Goal: Task Accomplishment & Management: Complete application form

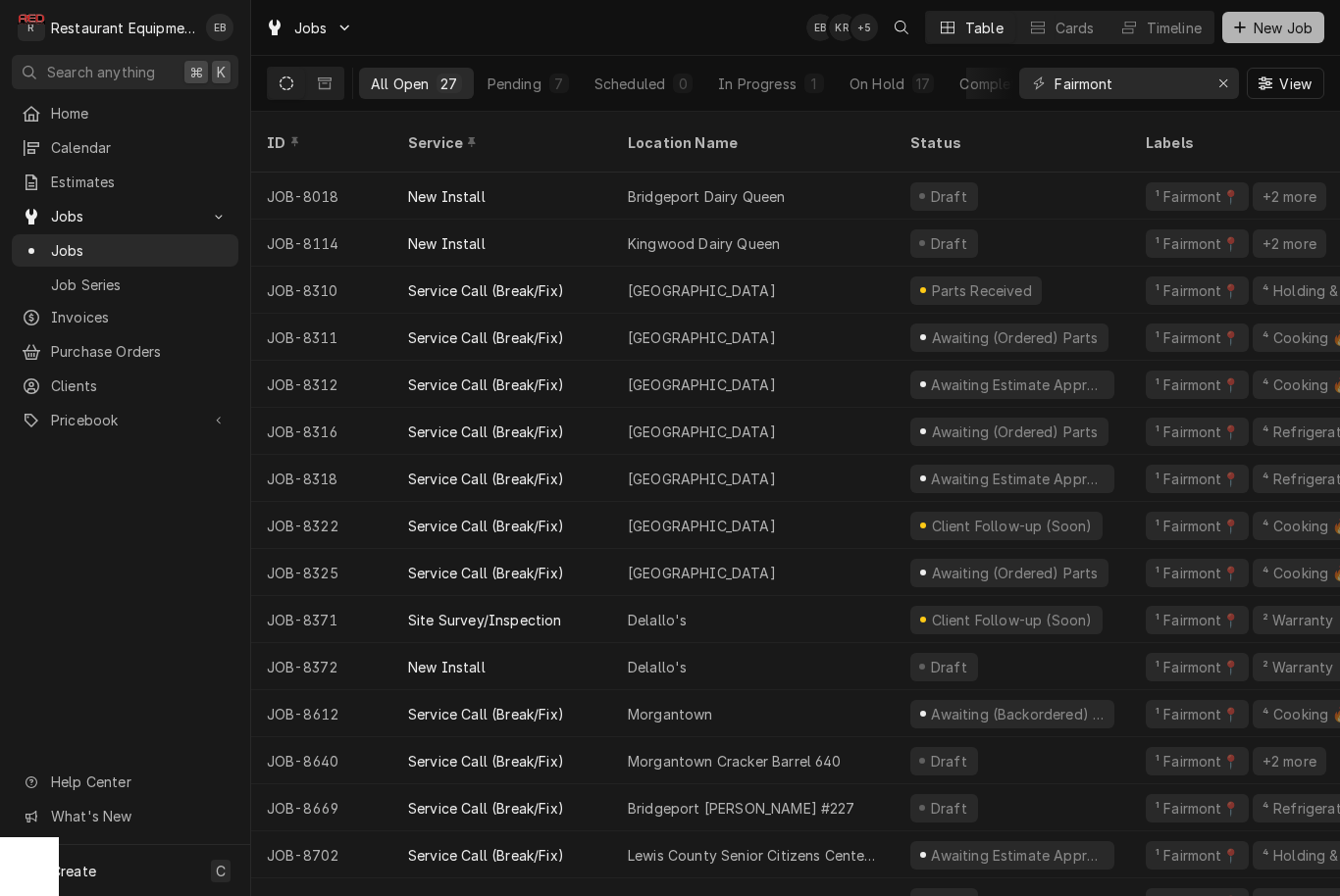
click at [1273, 36] on span "New Job" at bounding box center [1283, 28] width 66 height 21
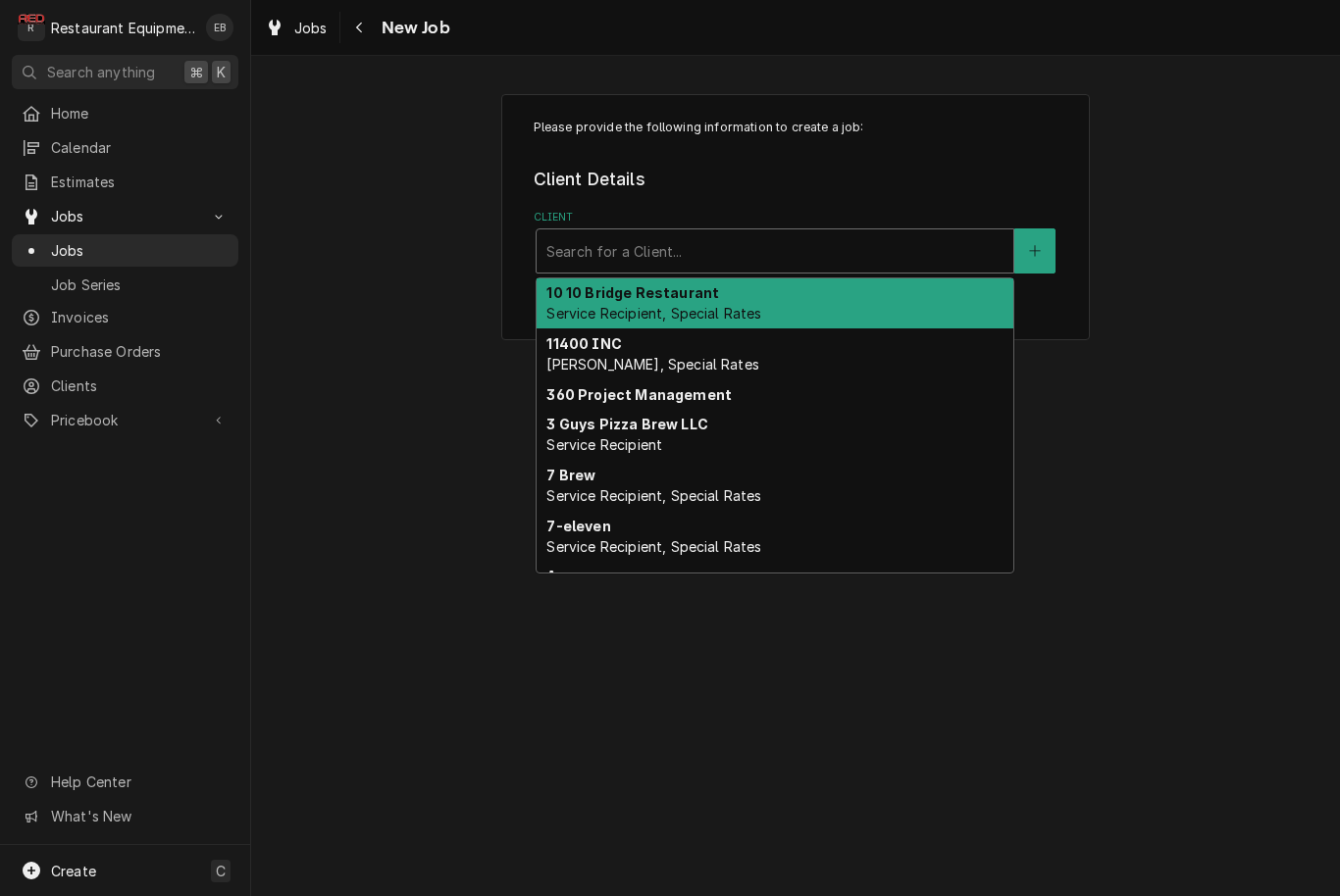
click at [595, 235] on div "Client" at bounding box center [775, 251] width 458 height 36
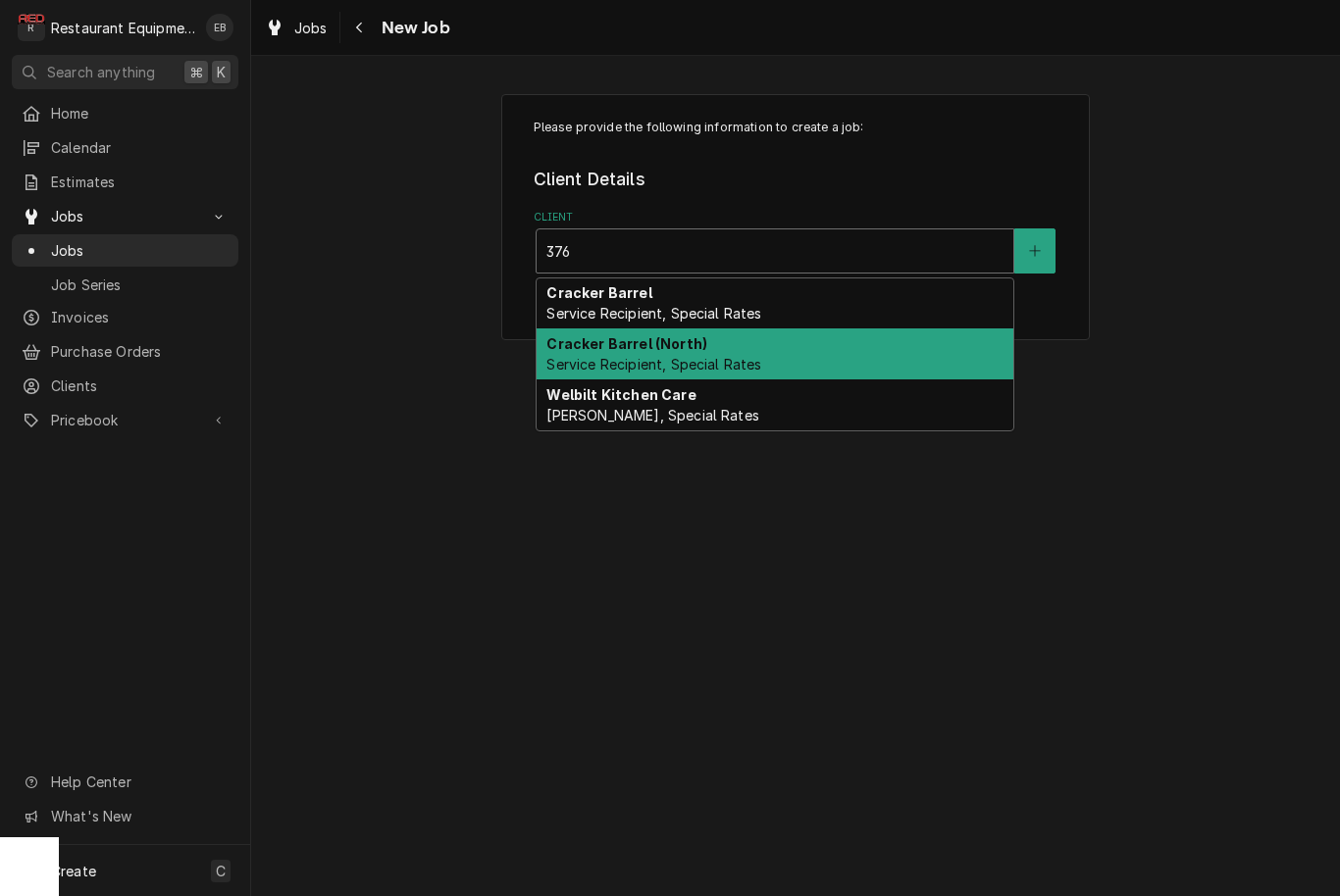
click at [658, 360] on span "Service Recipient, Special Rates" at bounding box center [654, 364] width 215 height 17
type input "376"
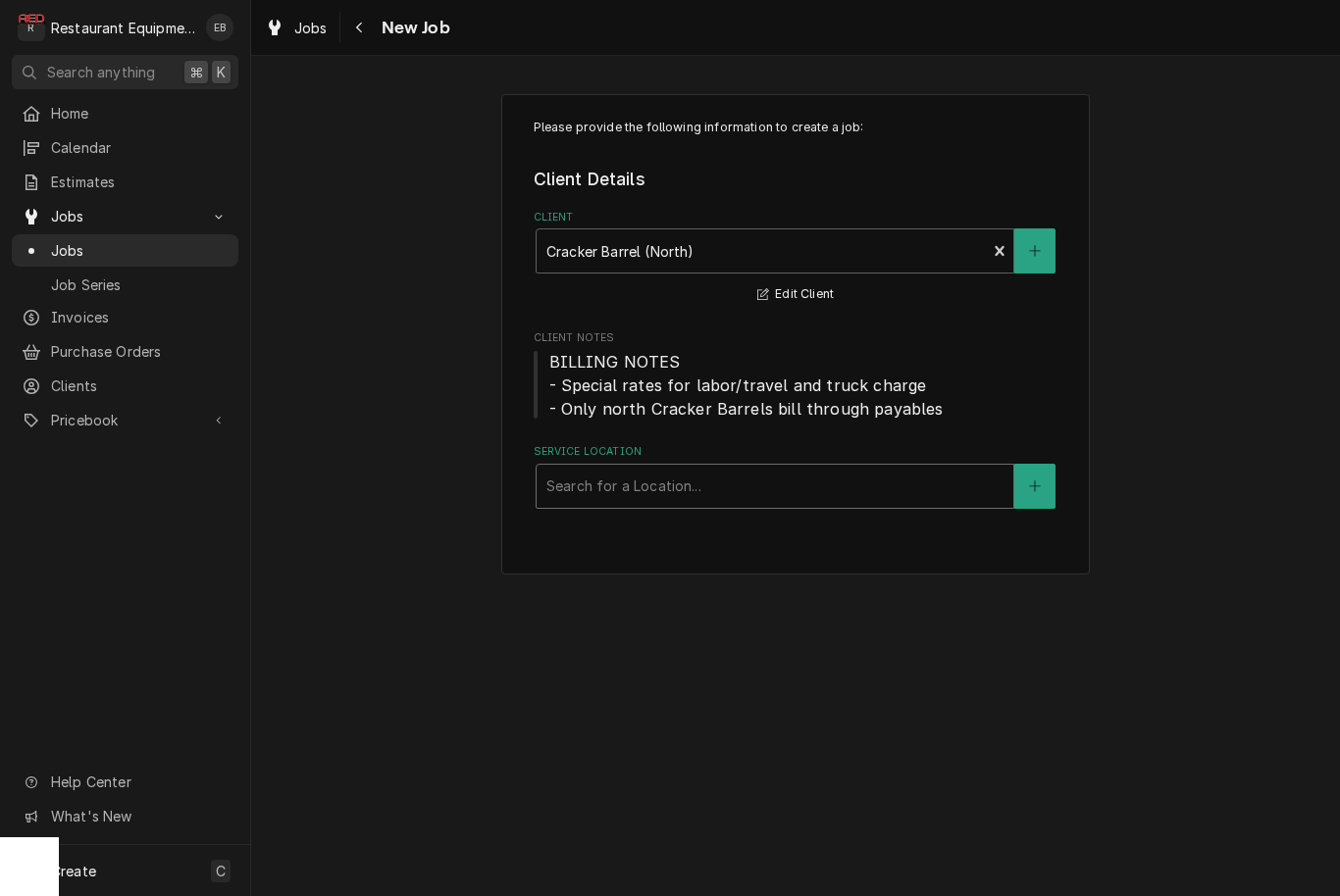
click at [665, 485] on div "Search for a Location..." at bounding box center [775, 485] width 458 height 21
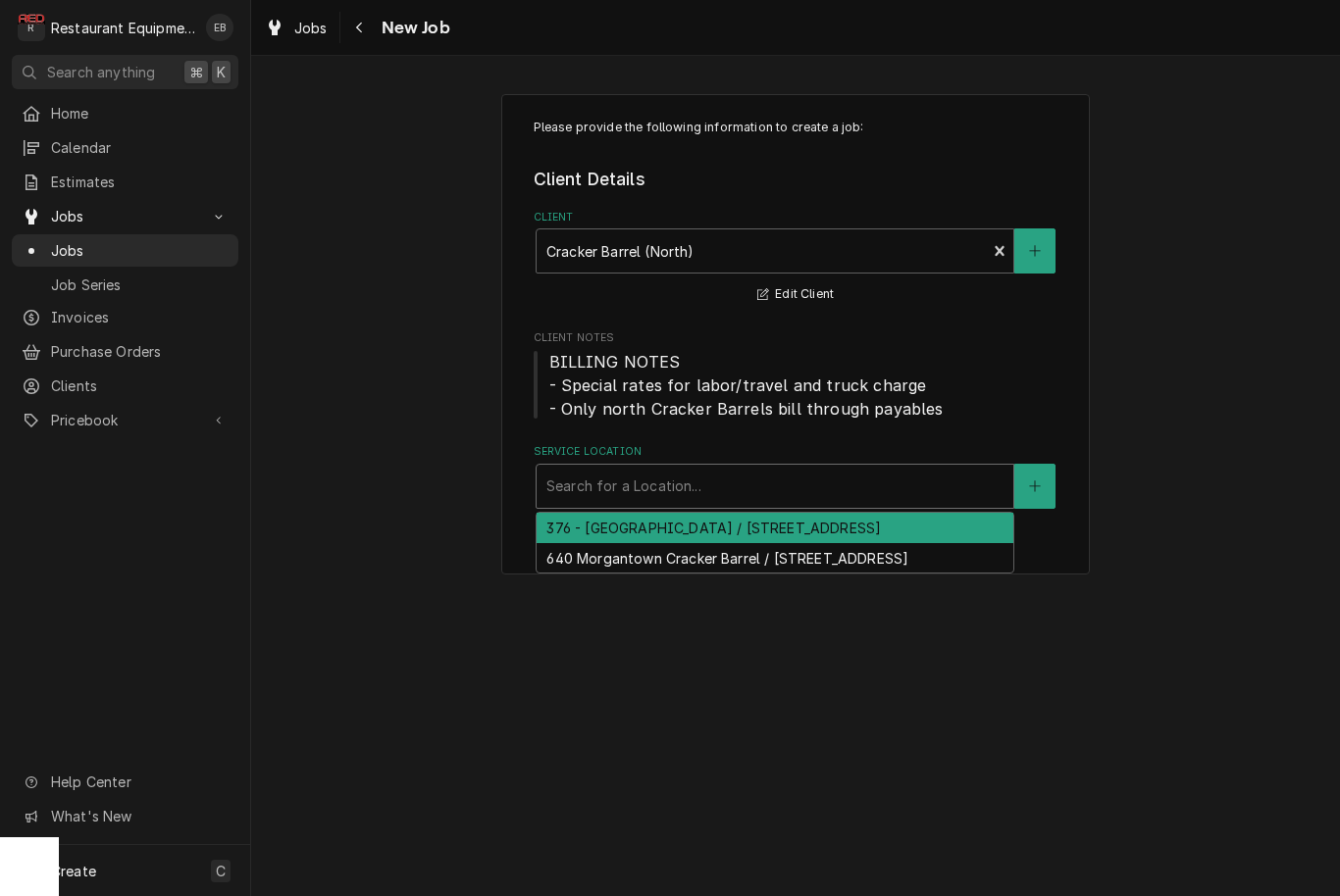
click at [664, 541] on div "376 - [GEOGRAPHIC_DATA] / [STREET_ADDRESS]" at bounding box center [774, 528] width 476 height 31
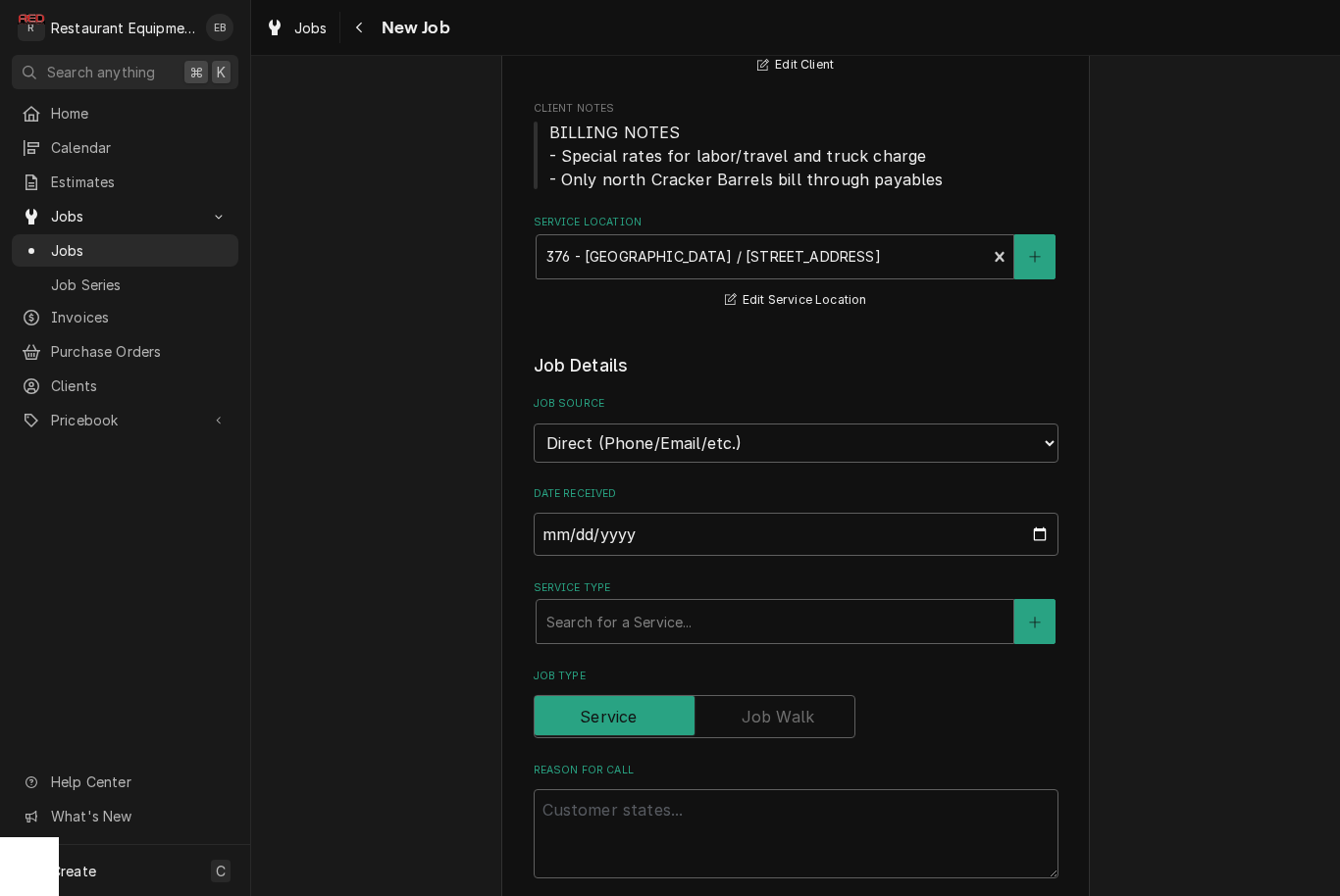
scroll to position [266, 0]
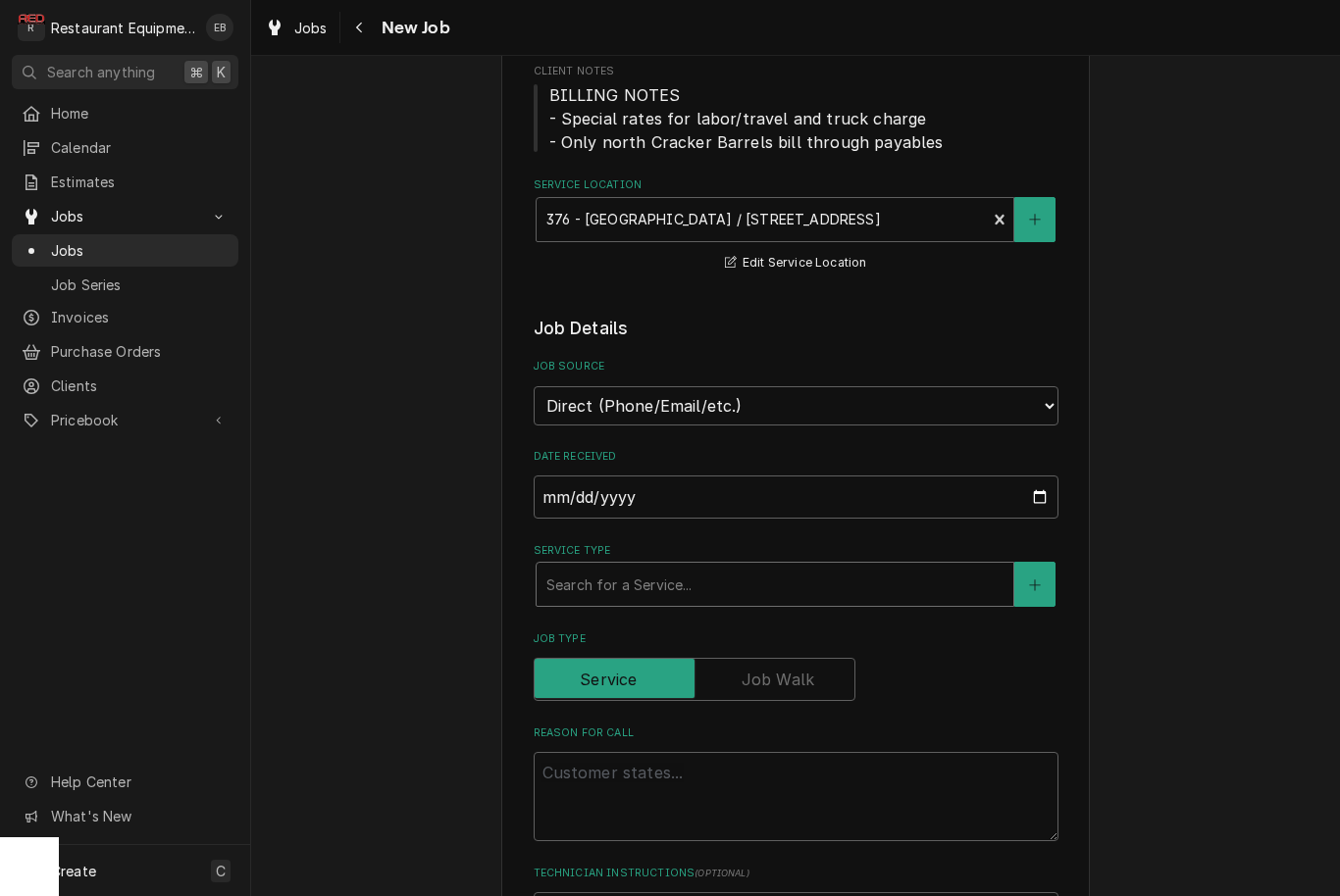
click at [664, 579] on div "Search for a Service..." at bounding box center [775, 584] width 458 height 21
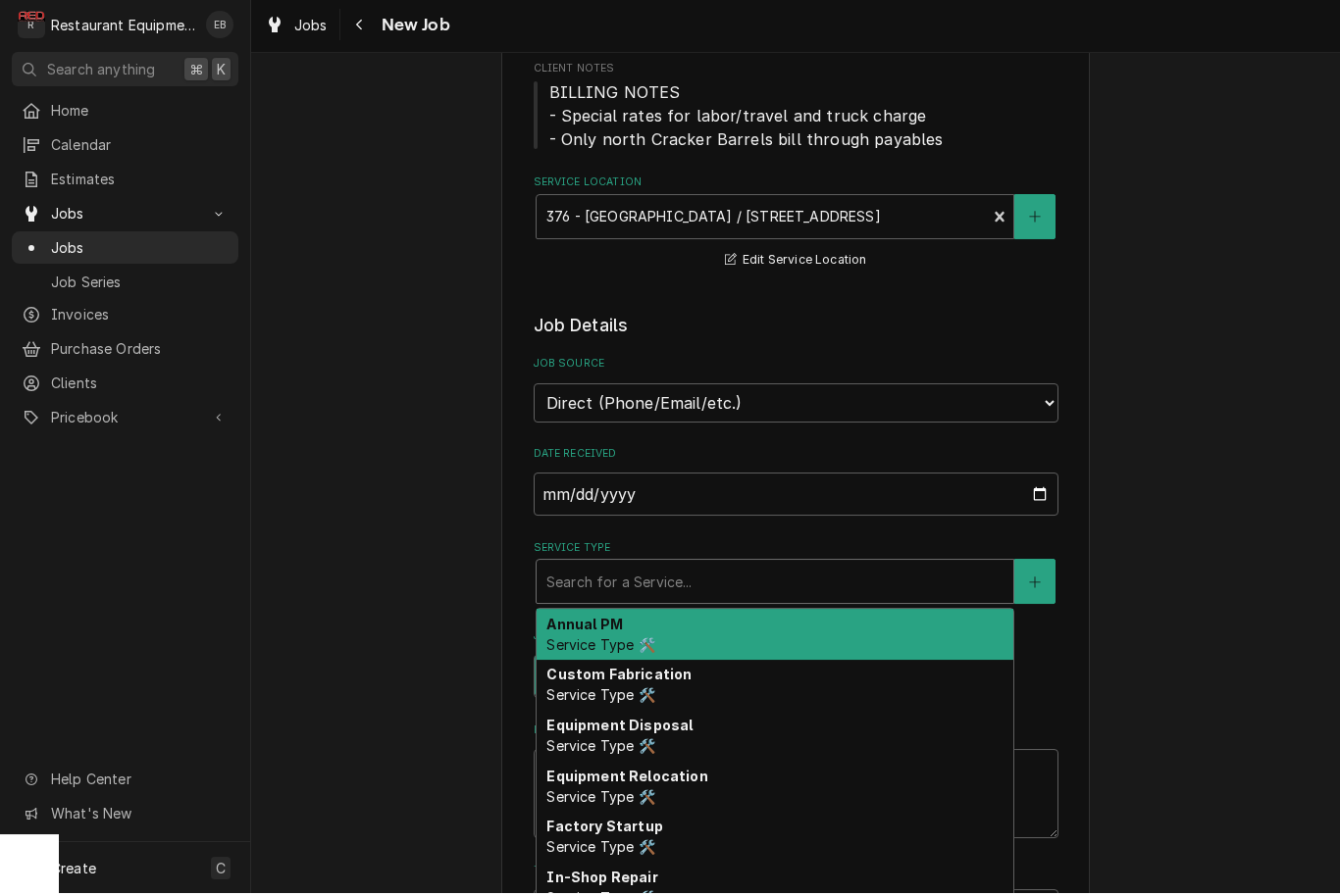
type textarea "x"
type input "b"
type textarea "x"
type input "br"
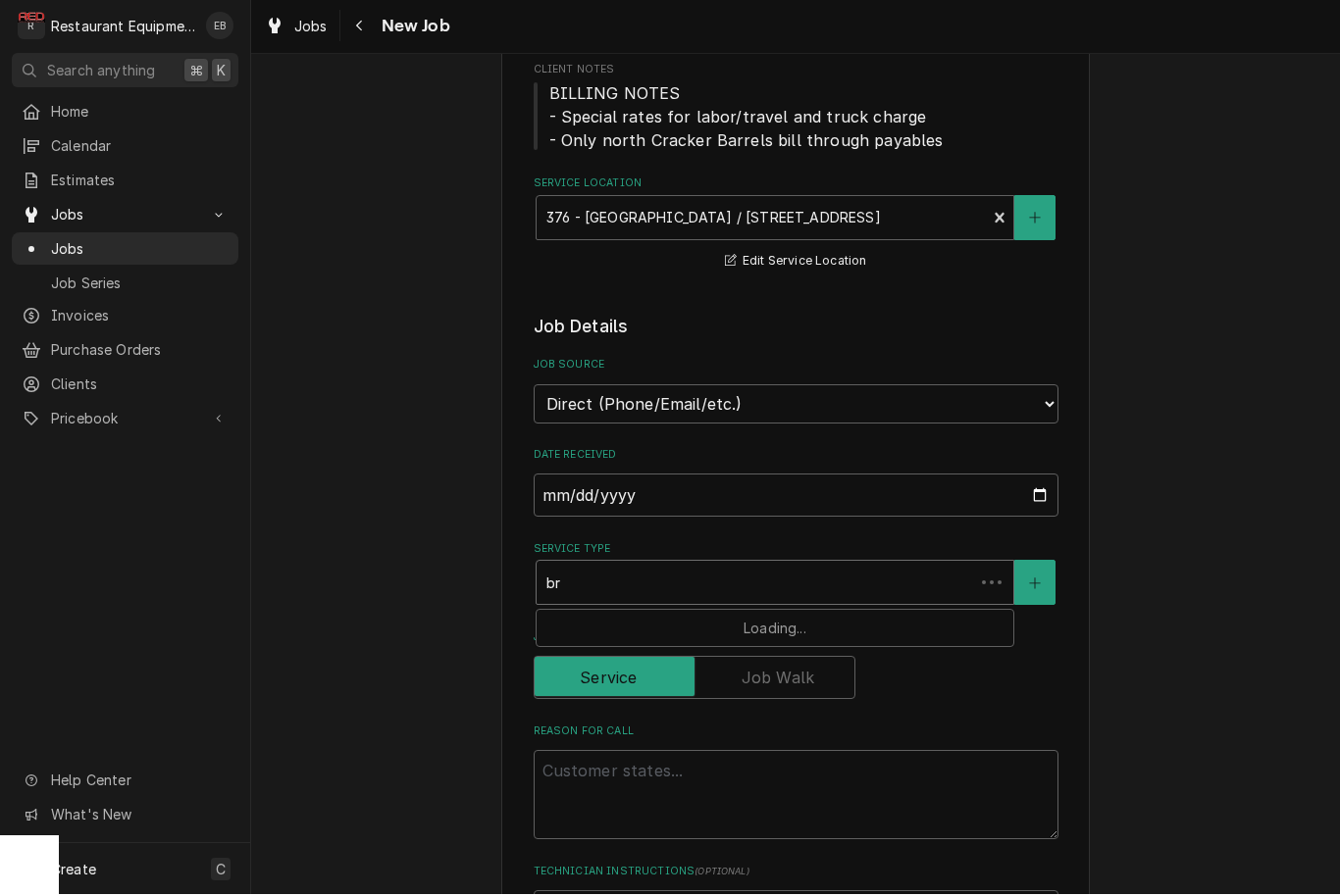
type textarea "x"
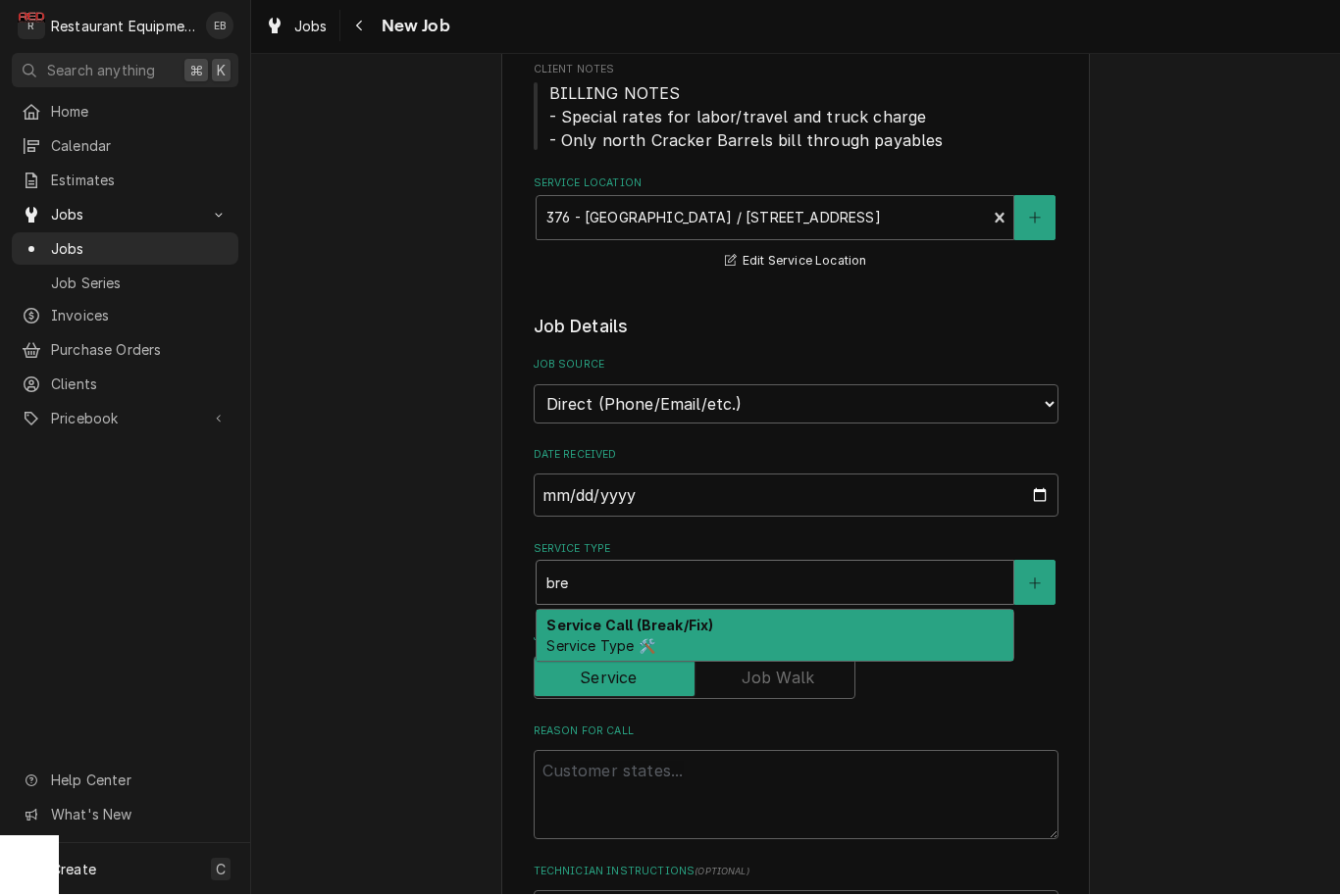
click at [650, 619] on strong "Service Call (Break/Fix)" at bounding box center [630, 627] width 166 height 17
type input "bre"
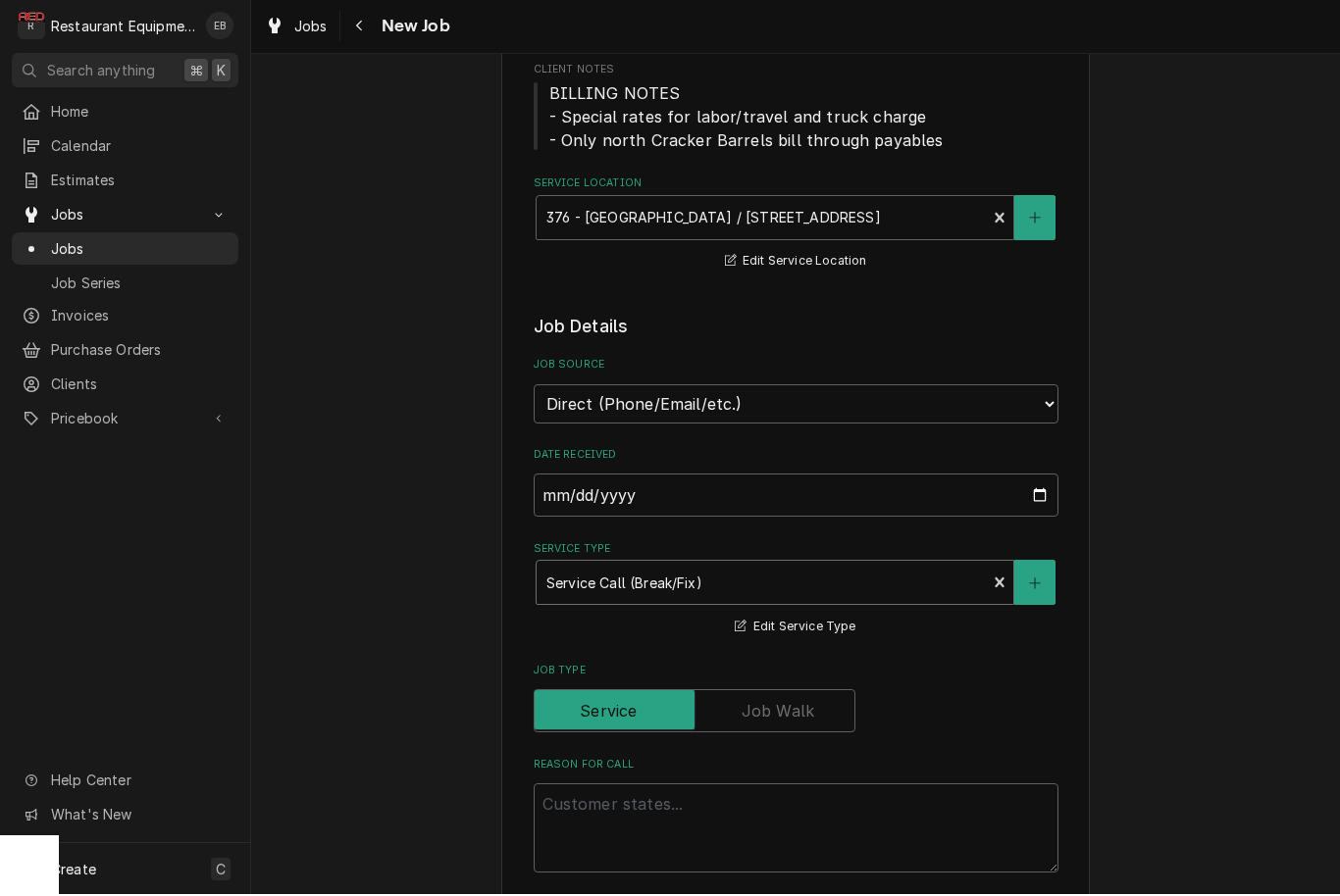
scroll to position [519, 0]
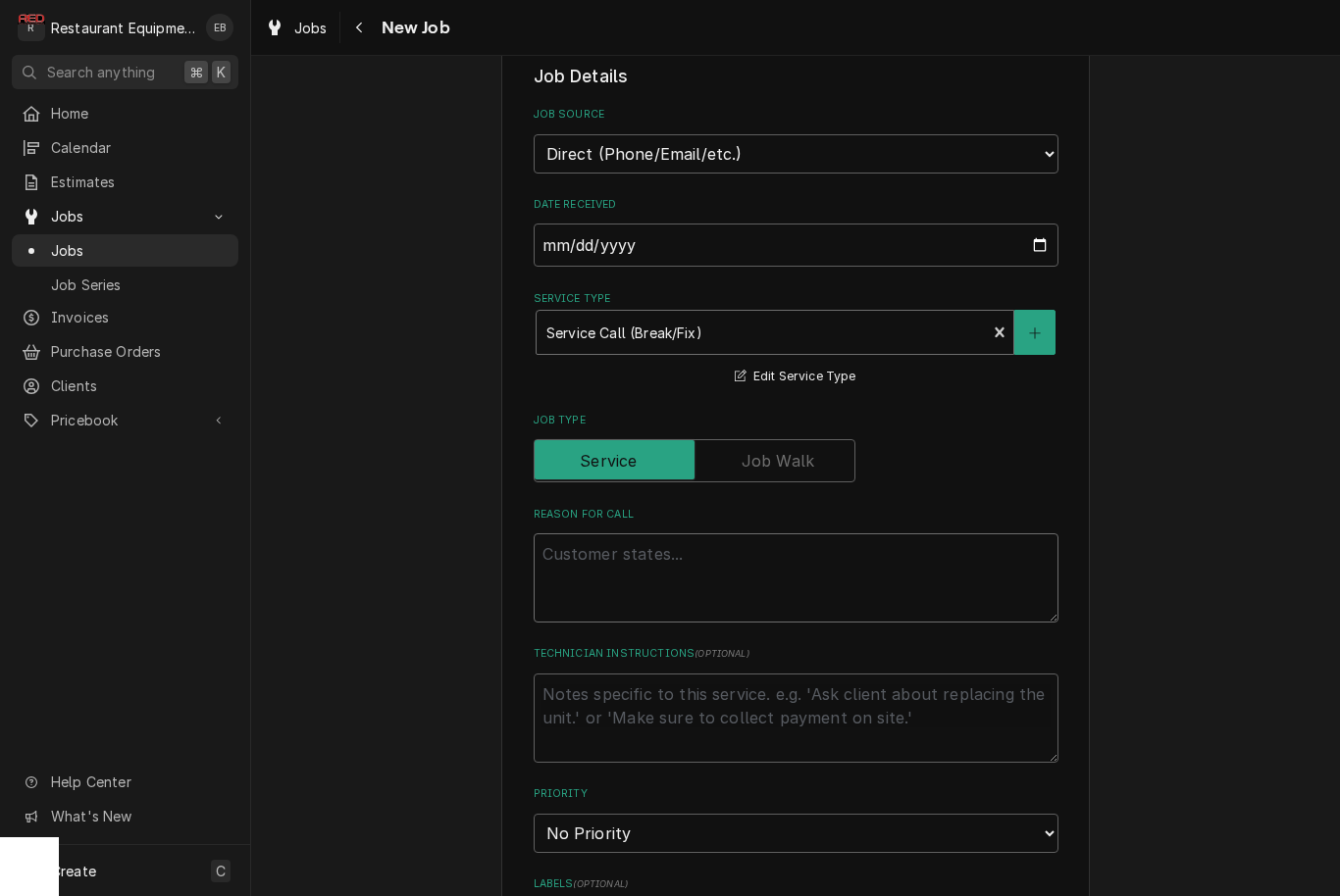
click at [646, 534] on textarea "Reason For Call" at bounding box center [796, 578] width 525 height 89
click at [612, 545] on textarea "Reason For Call" at bounding box center [796, 578] width 525 height 89
paste textarea ""PREP / KITCHEN EQUIPMENT / HENNY [PERSON_NAME] / BROKEN/MISSING PARTS / Equipm…"
type textarea "x"
type textarea ""PREP / KITCHEN EQUIPMENT / HENNY [PERSON_NAME] / BROKEN/MISSING PARTS / Equipm…"
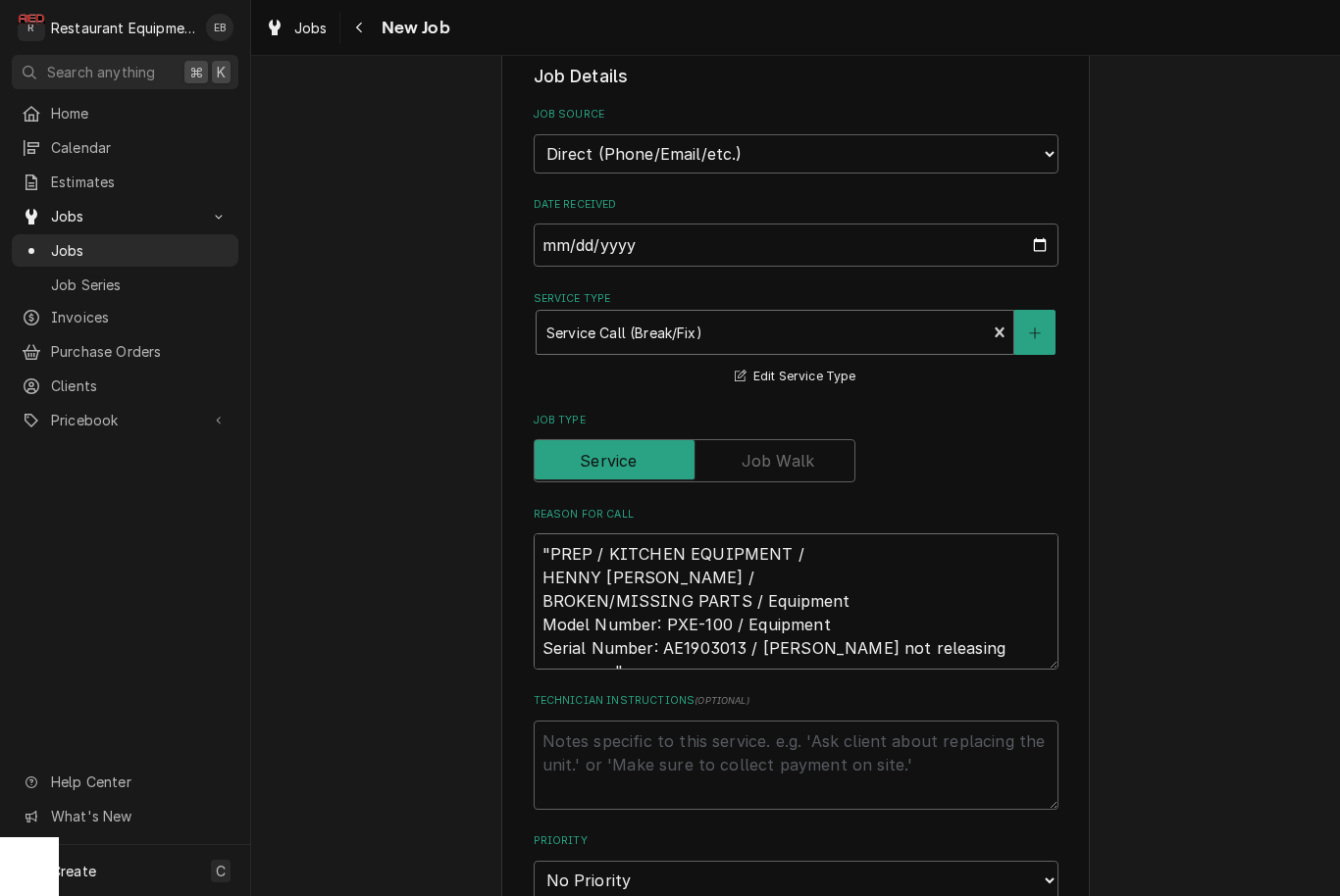
click at [553, 537] on textarea ""PREP / KITCHEN EQUIPMENT / HENNY [PERSON_NAME] / BROKEN/MISSING PARTS / Equipm…" at bounding box center [796, 602] width 525 height 137
type textarea "x"
type textarea ""PREP / KITCHEN EQUIPMENT / HENNY [PERSON_NAME] / BROKEN/MISSING PARTS / Equipm…"
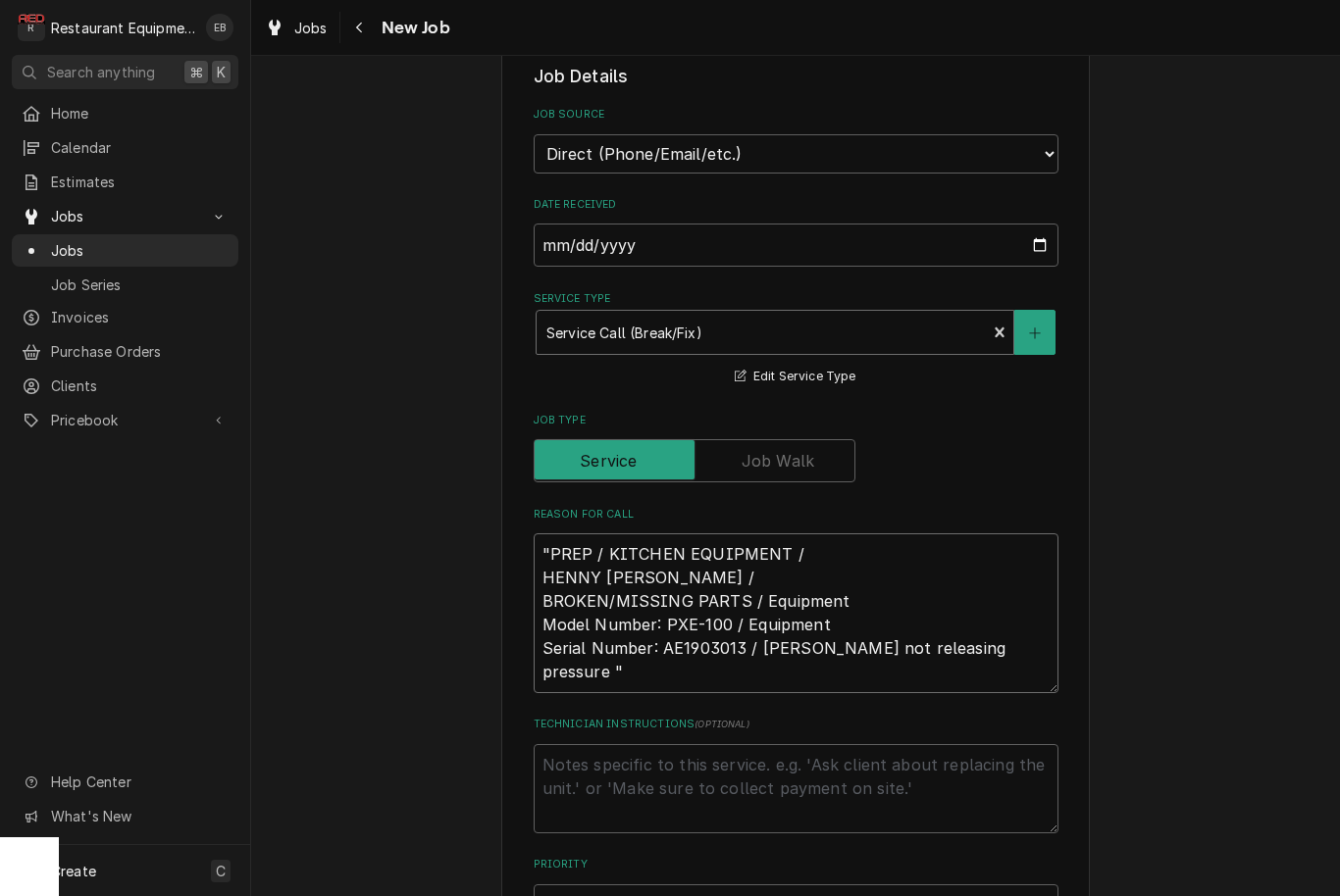
type textarea "x"
type textarea ""PREP / KITCHEN EQUIPMENT / HENNY [PERSON_NAME] / BROKEN/MISSING PARTS / Equipm…"
type textarea "x"
type textarea "T "PREP / KITCHEN EQUIPMENT / HENNY [PERSON_NAME] / BROKEN/MISSING PARTS / Equi…"
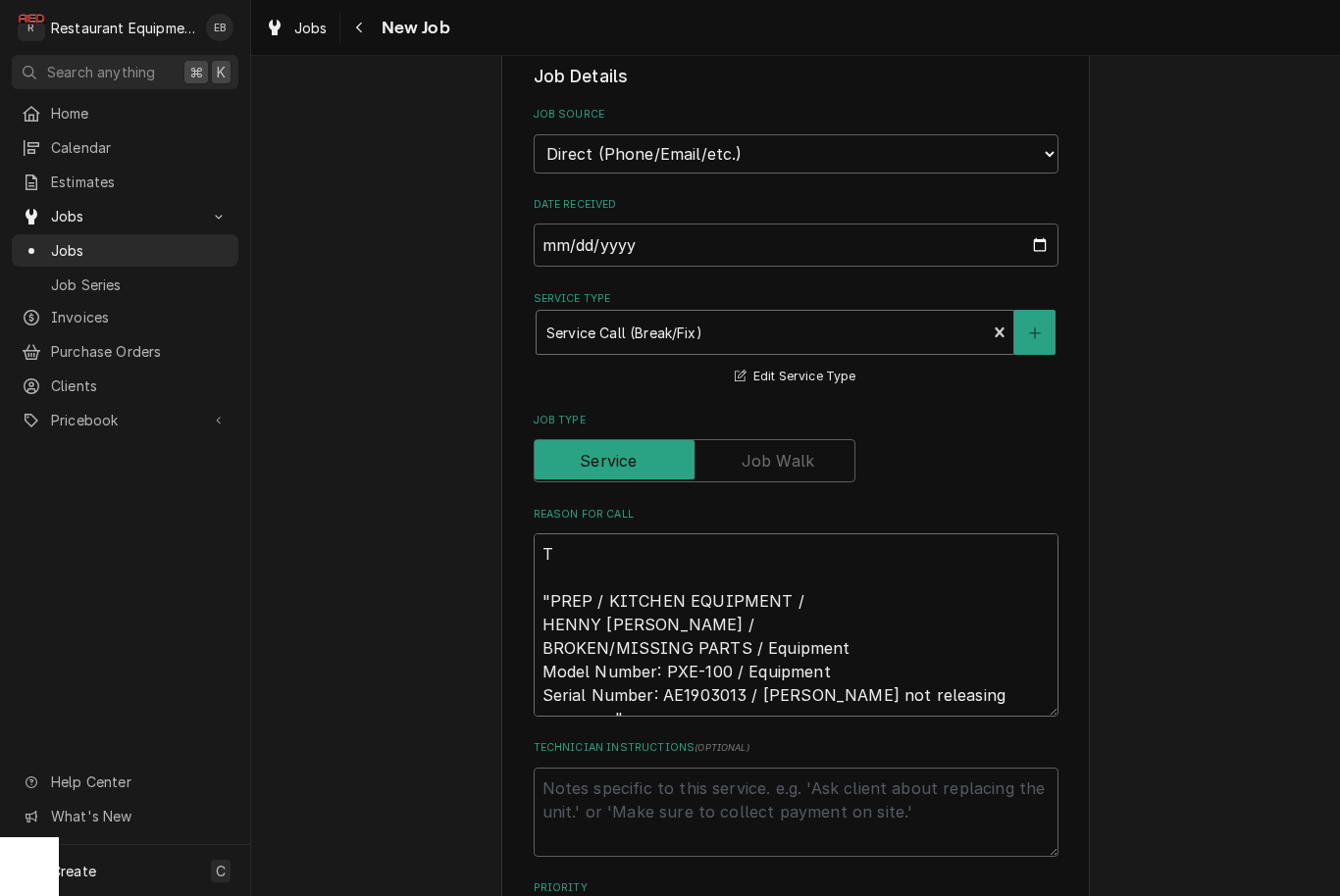
type textarea "x"
type textarea "TN "PREP / KITCHEN EQUIPMENT / HENNY [PERSON_NAME] / BROKEN/MISSING PARTS / Equ…"
type textarea "x"
type textarea "TN# "PREP / KITCHEN EQUIPMENT / HENNY [PERSON_NAME] / BROKEN/MISSING PARTS / Eq…"
type textarea "x"
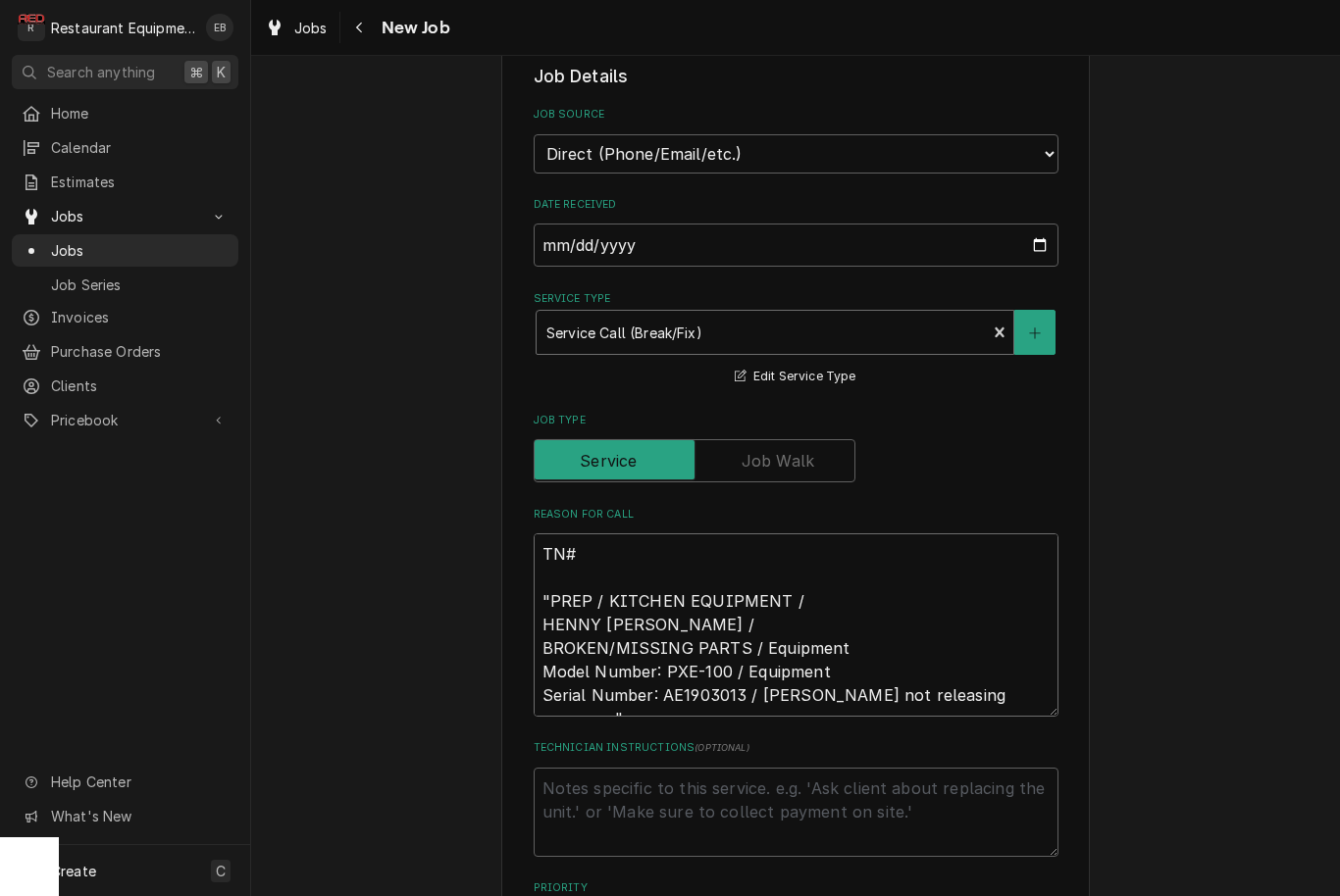
type textarea "TN# "PREP / KITCHEN EQUIPMENT / HENNY [PERSON_NAME] / BROKEN/MISSING PARTS / Eq…"
click at [637, 543] on textarea "TN# "PREP / KITCHEN EQUIPMENT / HENNY [PERSON_NAME] / BROKEN/MISSING PARTS / Eq…" at bounding box center [796, 625] width 525 height 183
paste textarea "326496397"
type textarea "x"
type textarea "TN# 326496397 "PREP / KITCHEN EQUIPMENT / HENNY [PERSON_NAME] / BROKEN/MISSING …"
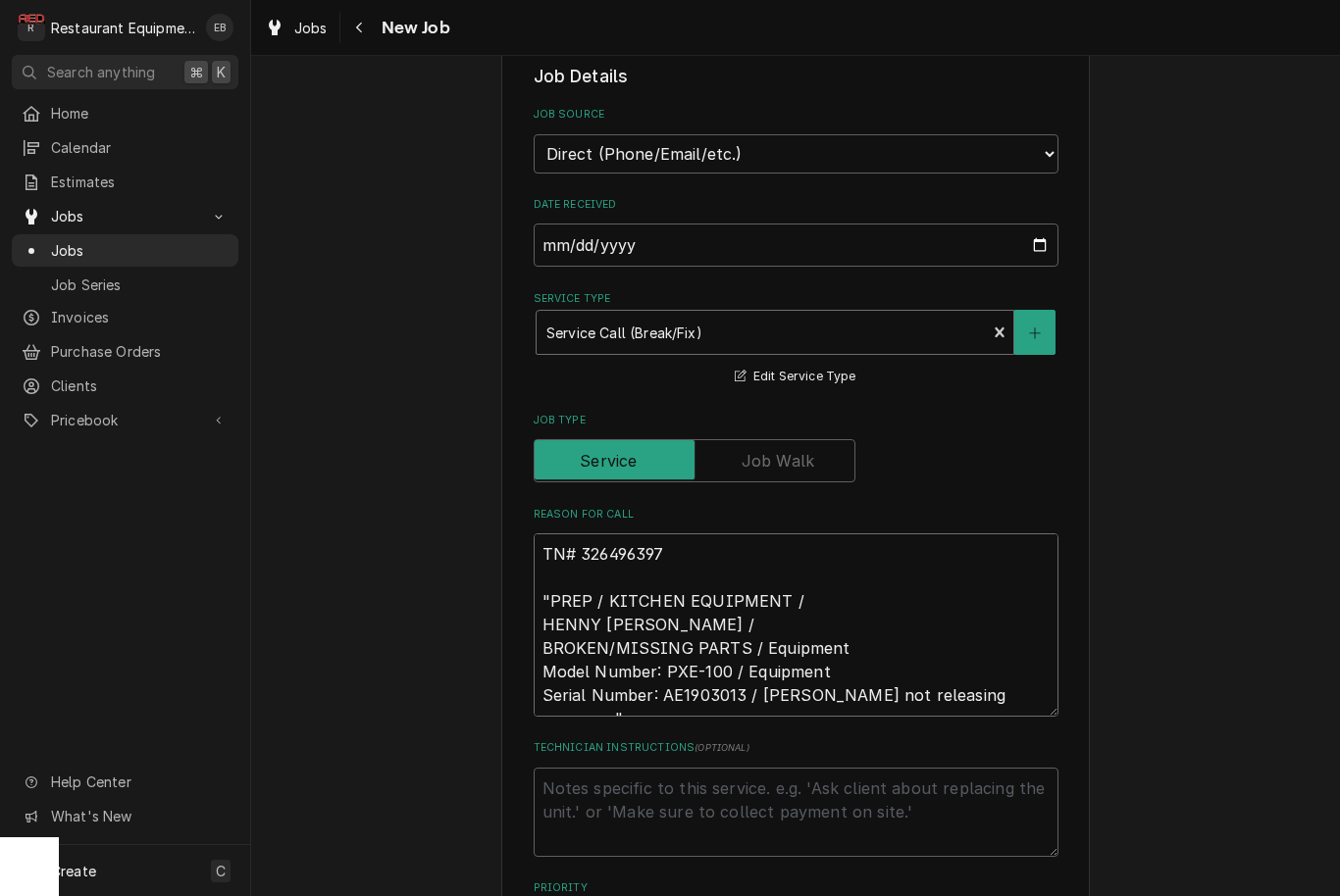
type textarea "x"
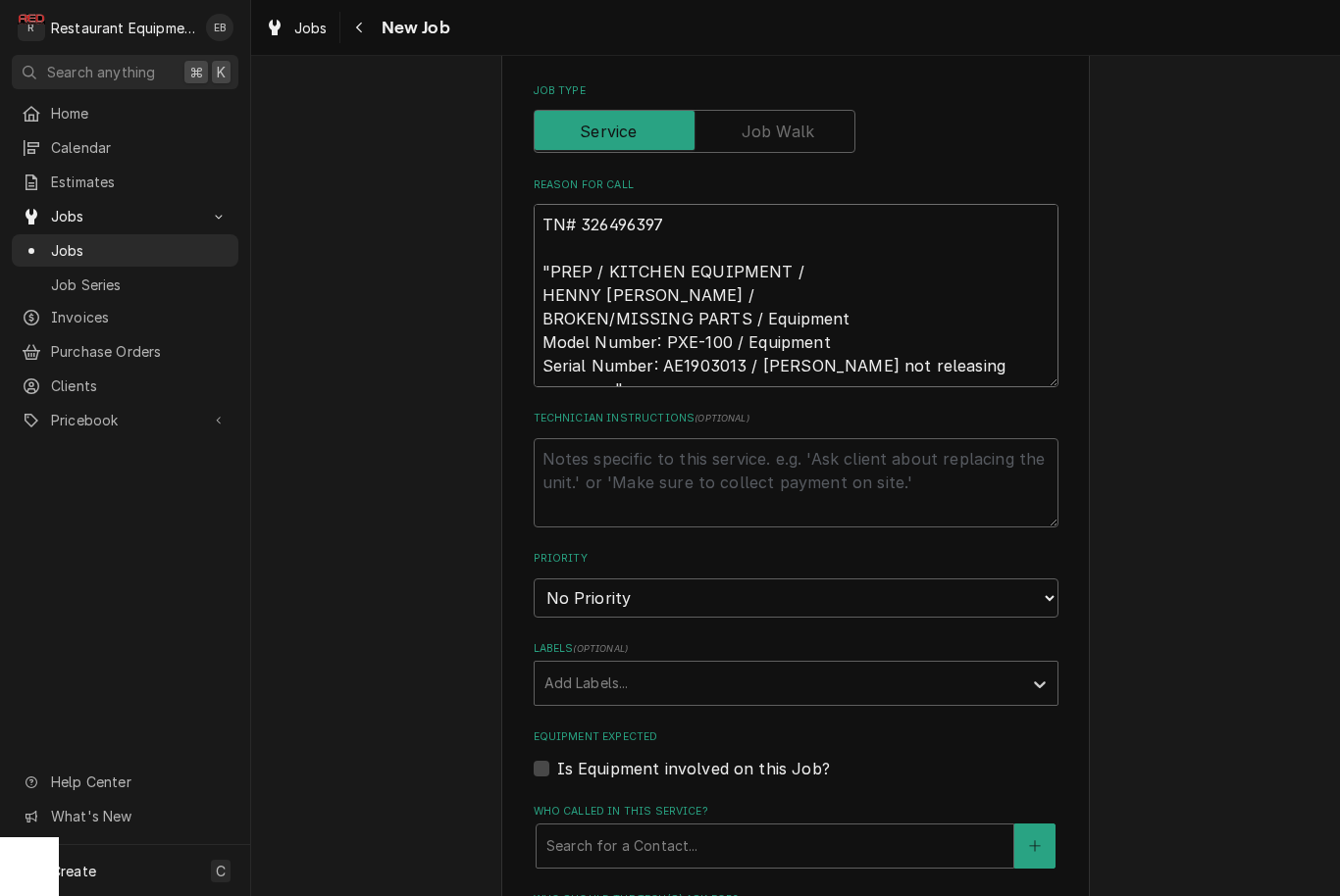
scroll to position [852, 0]
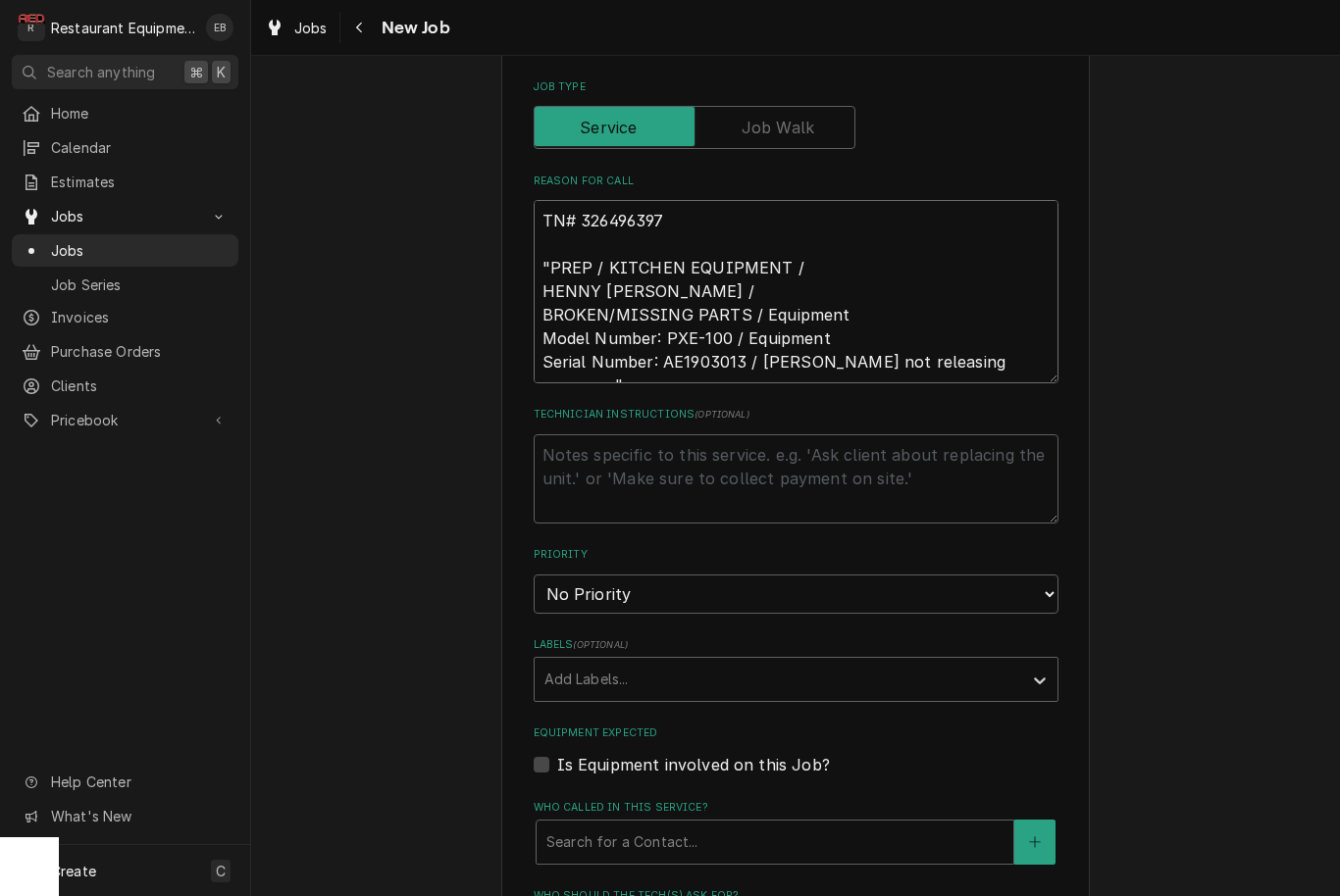
type textarea "TN# 326496397 "PREP / KITCHEN EQUIPMENT / HENNY [PERSON_NAME] / BROKEN/MISSING …"
click at [694, 409] on span "( optional )" at bounding box center [721, 414] width 54 height 11
click at [687, 435] on textarea "Technician Instructions ( optional )" at bounding box center [796, 479] width 525 height 89
type textarea "x"
type textarea "N"
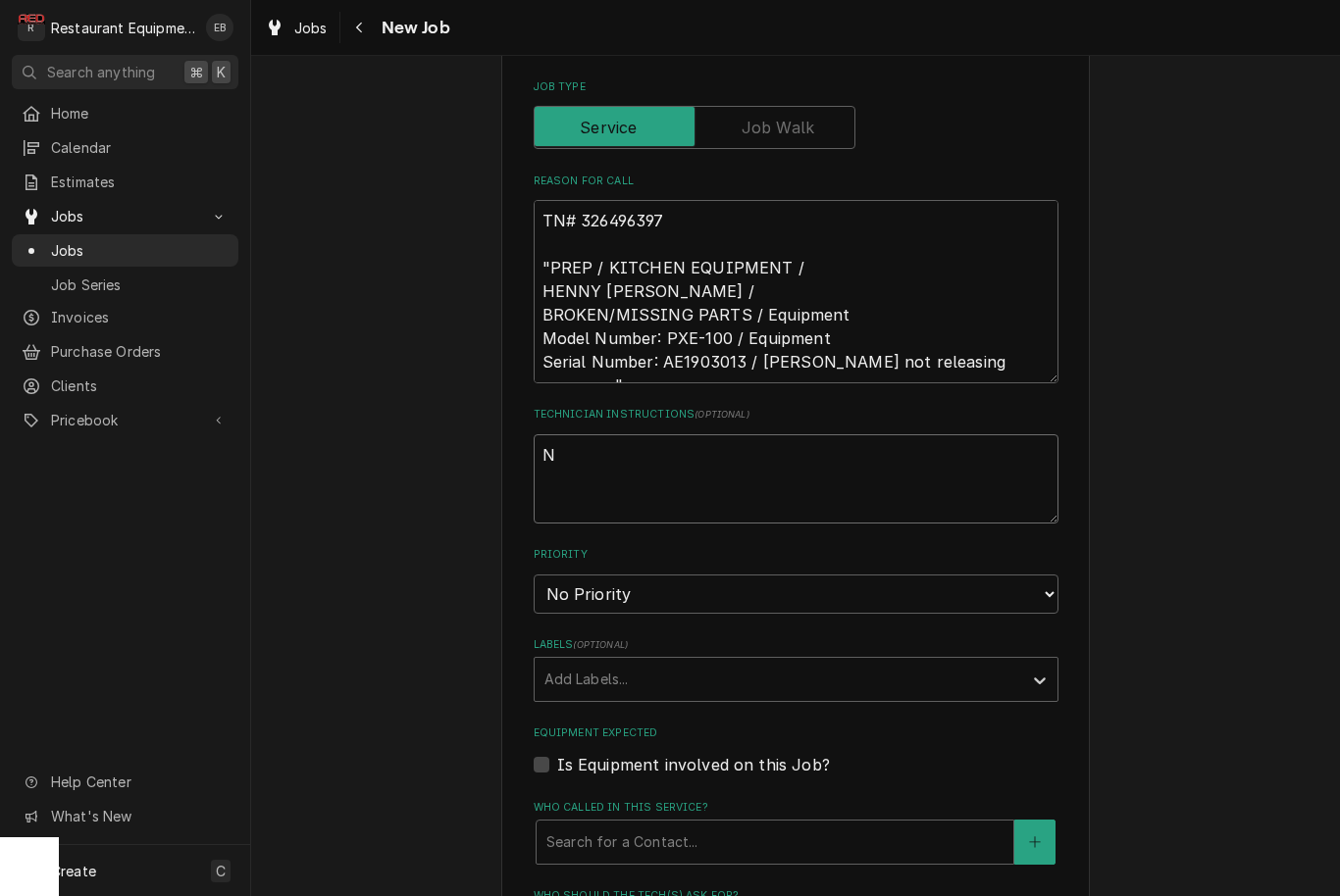
type textarea "x"
type textarea "NTE"
type textarea "x"
type textarea "NTE"
type textarea "x"
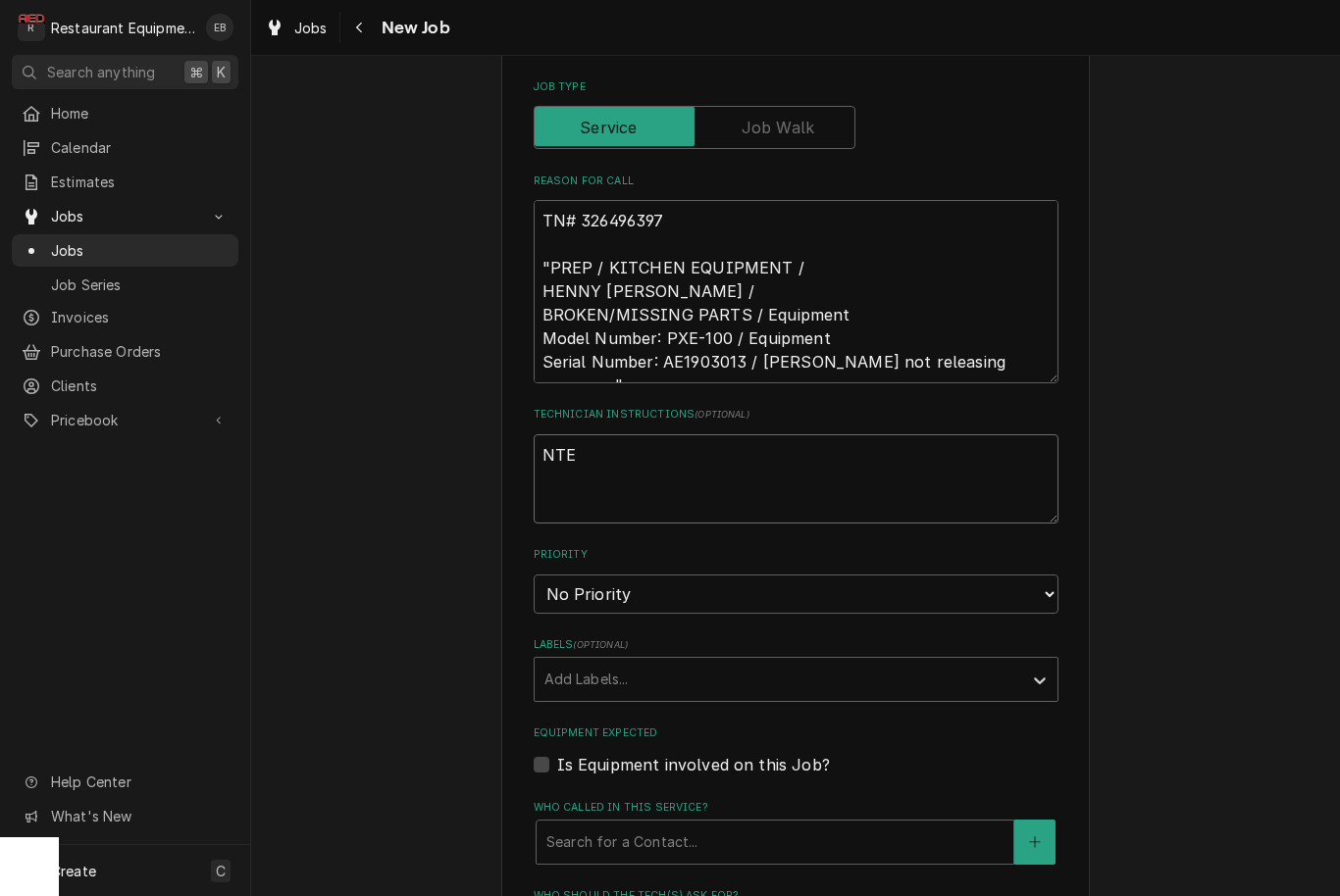
type textarea "NTE $"
type textarea "x"
type textarea "NTE $8"
type textarea "x"
type textarea "NTE $80"
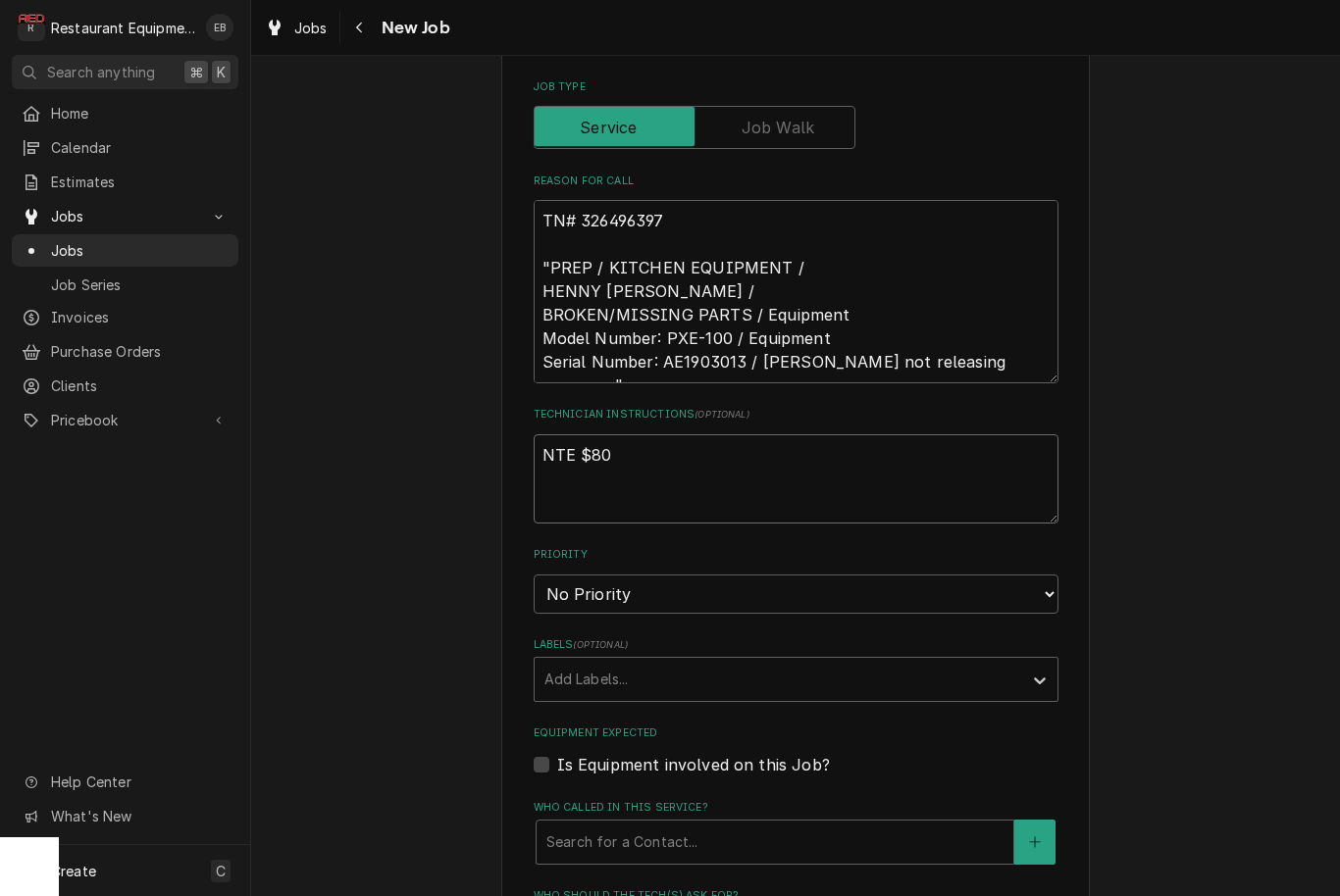
type textarea "x"
type textarea "NTE $800"
type textarea "x"
type textarea "NTE $8000"
type textarea "x"
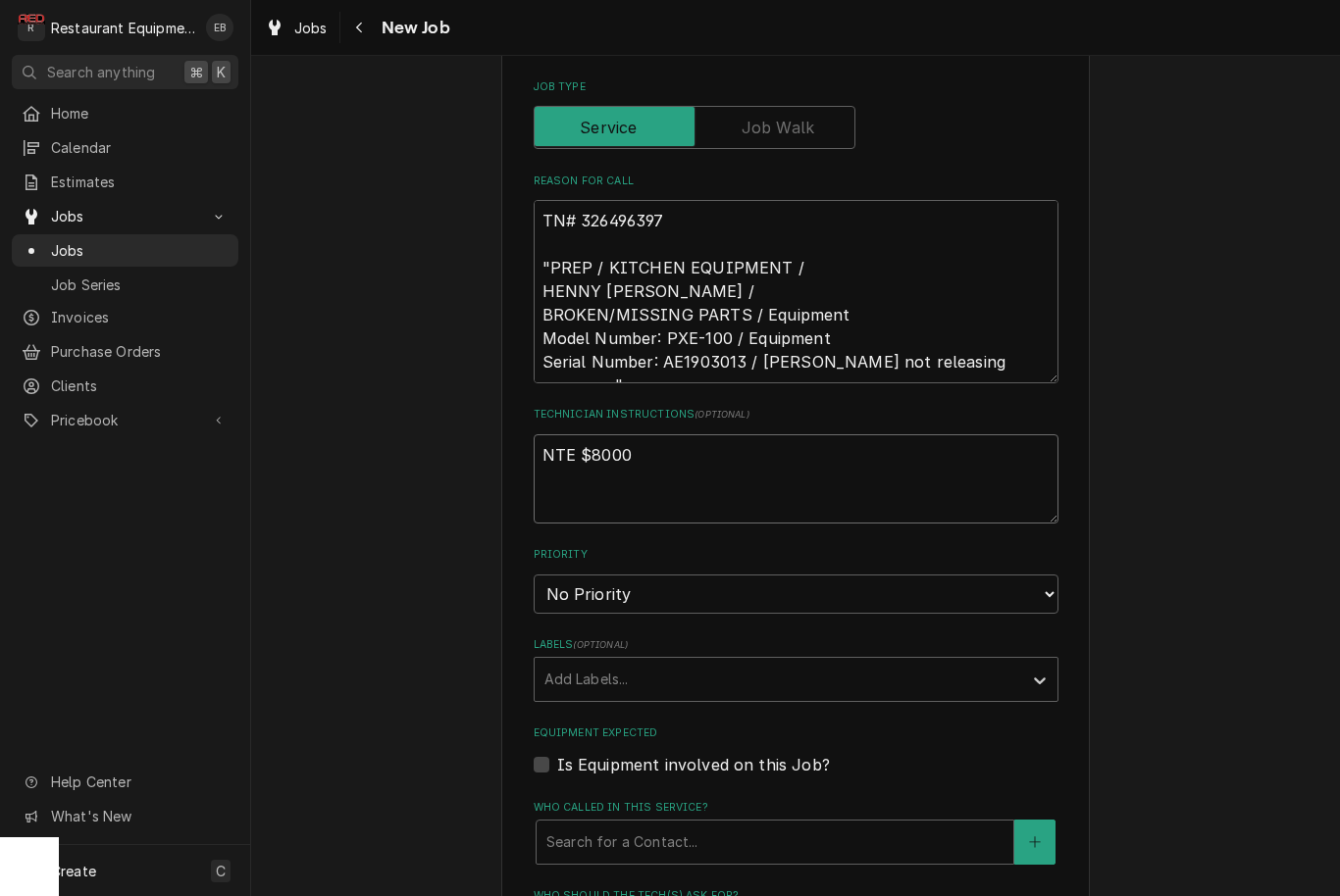
type textarea "NTE $800"
type textarea "x"
type textarea "NTE $80"
type textarea "x"
type textarea "NTE $8"
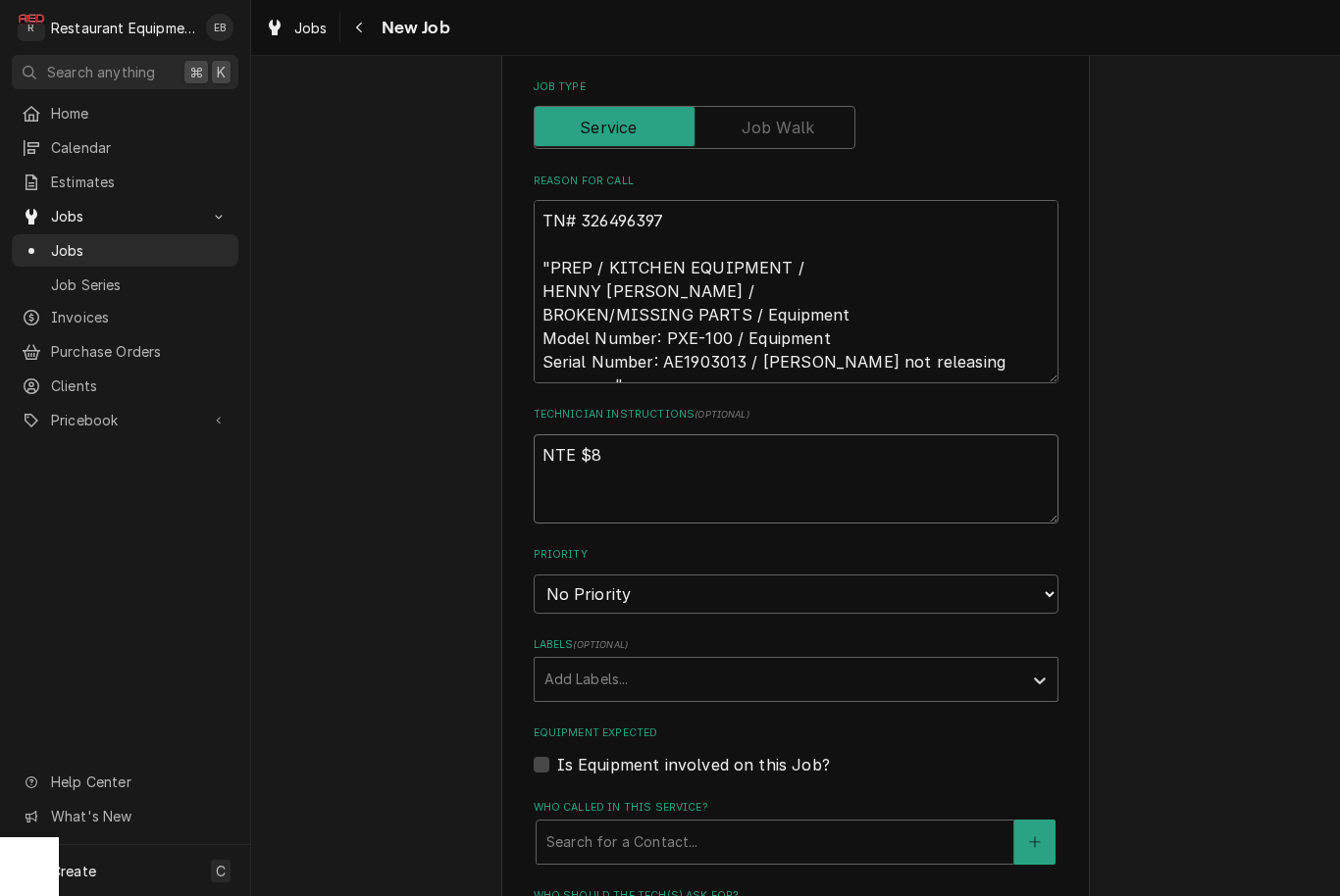
type textarea "x"
type textarea "NTE $"
type textarea "x"
type textarea "NTE $1"
type textarea "x"
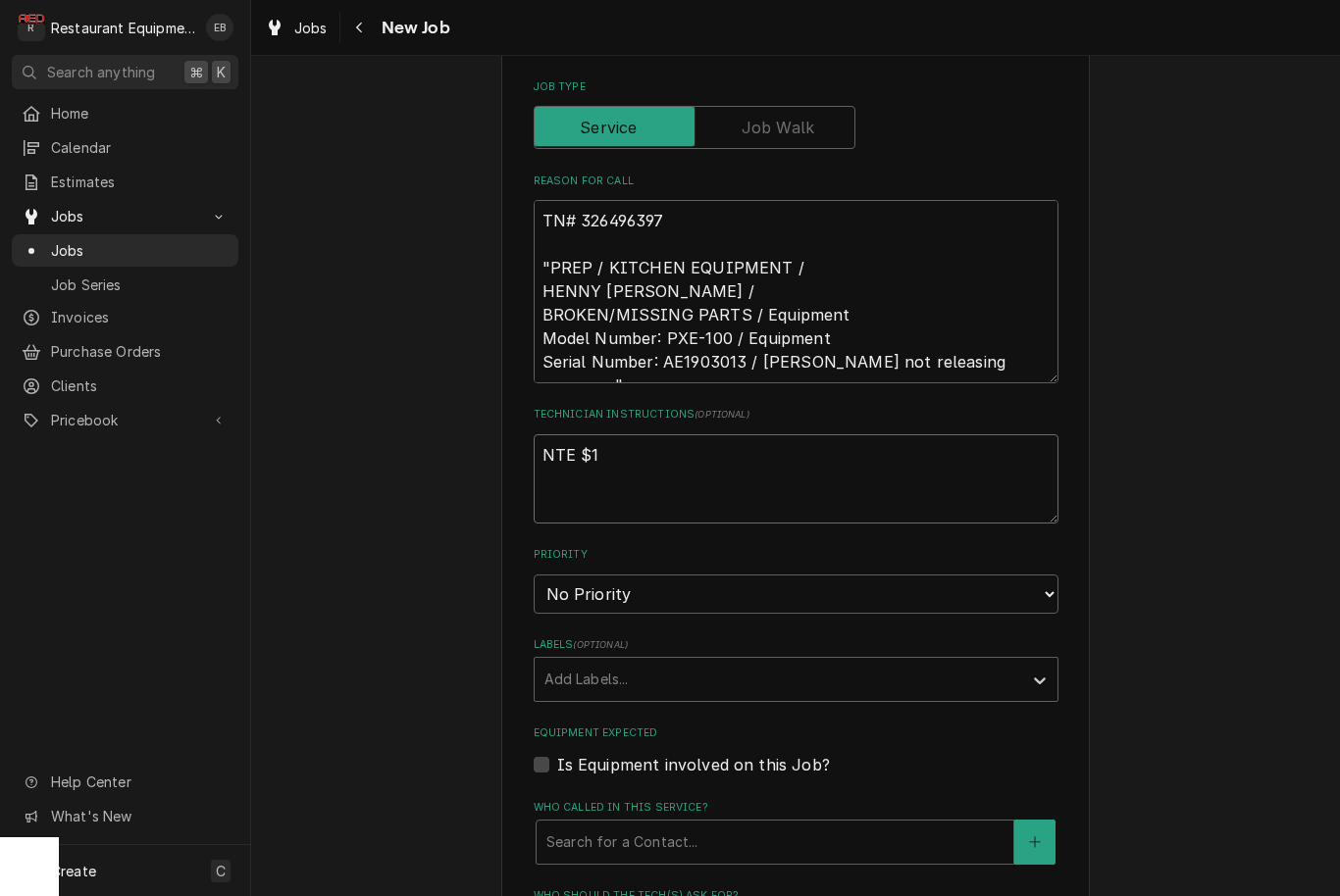
type textarea "NTE $15"
type textarea "x"
type textarea "NTE $150"
type textarea "x"
type textarea "NTE $1500"
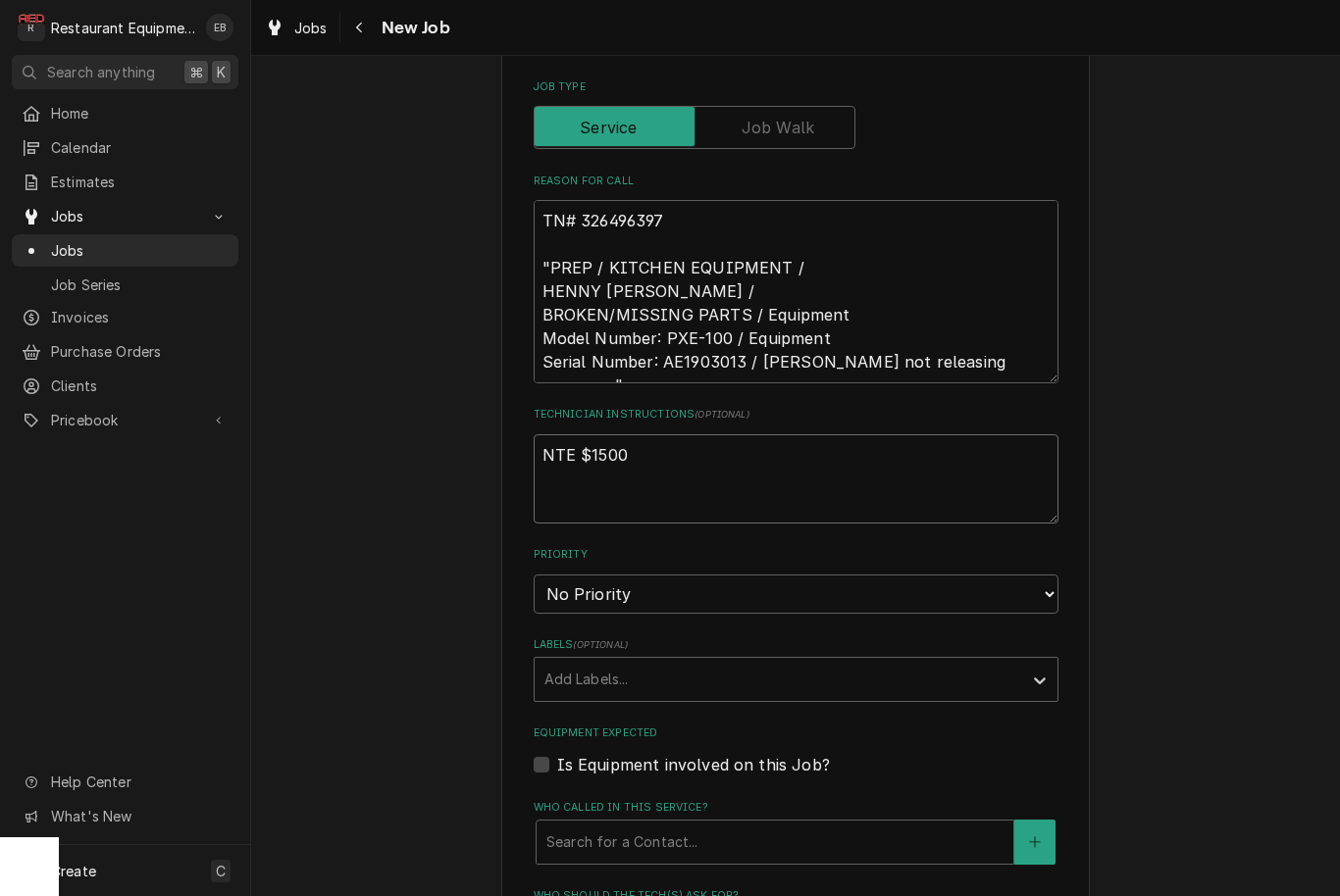
type textarea "x"
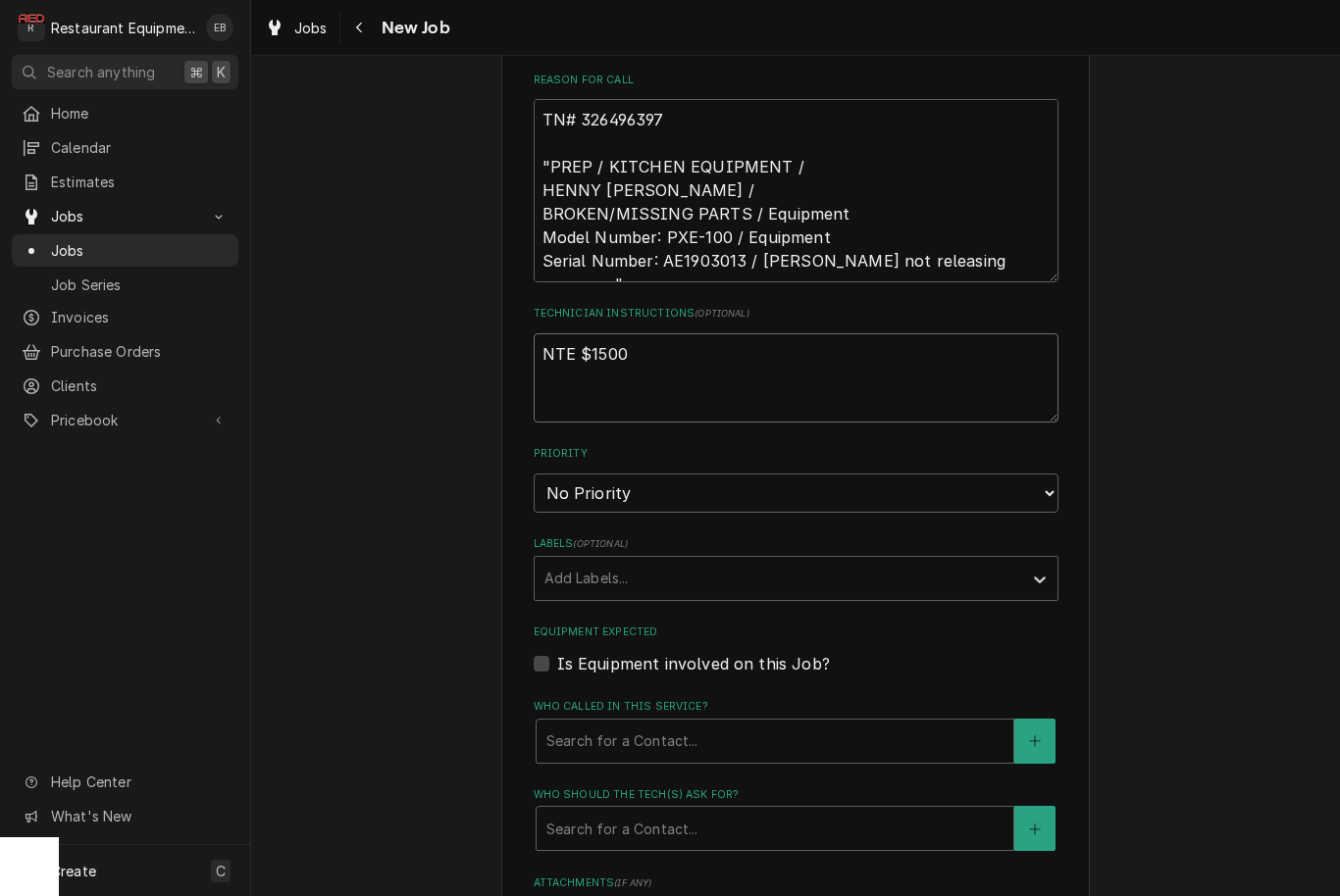
scroll to position [971, 0]
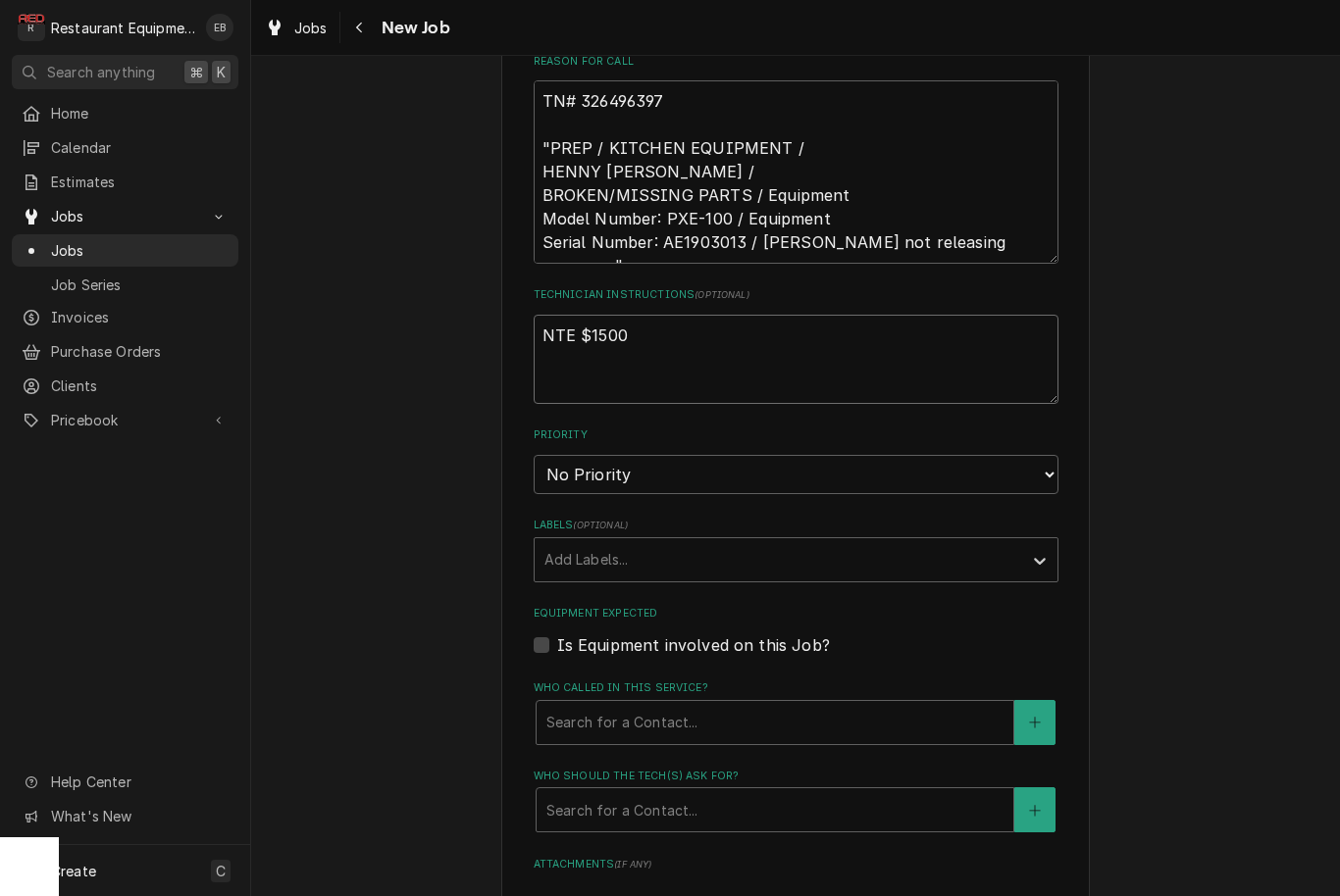
type textarea "NTE $1500"
select select "3"
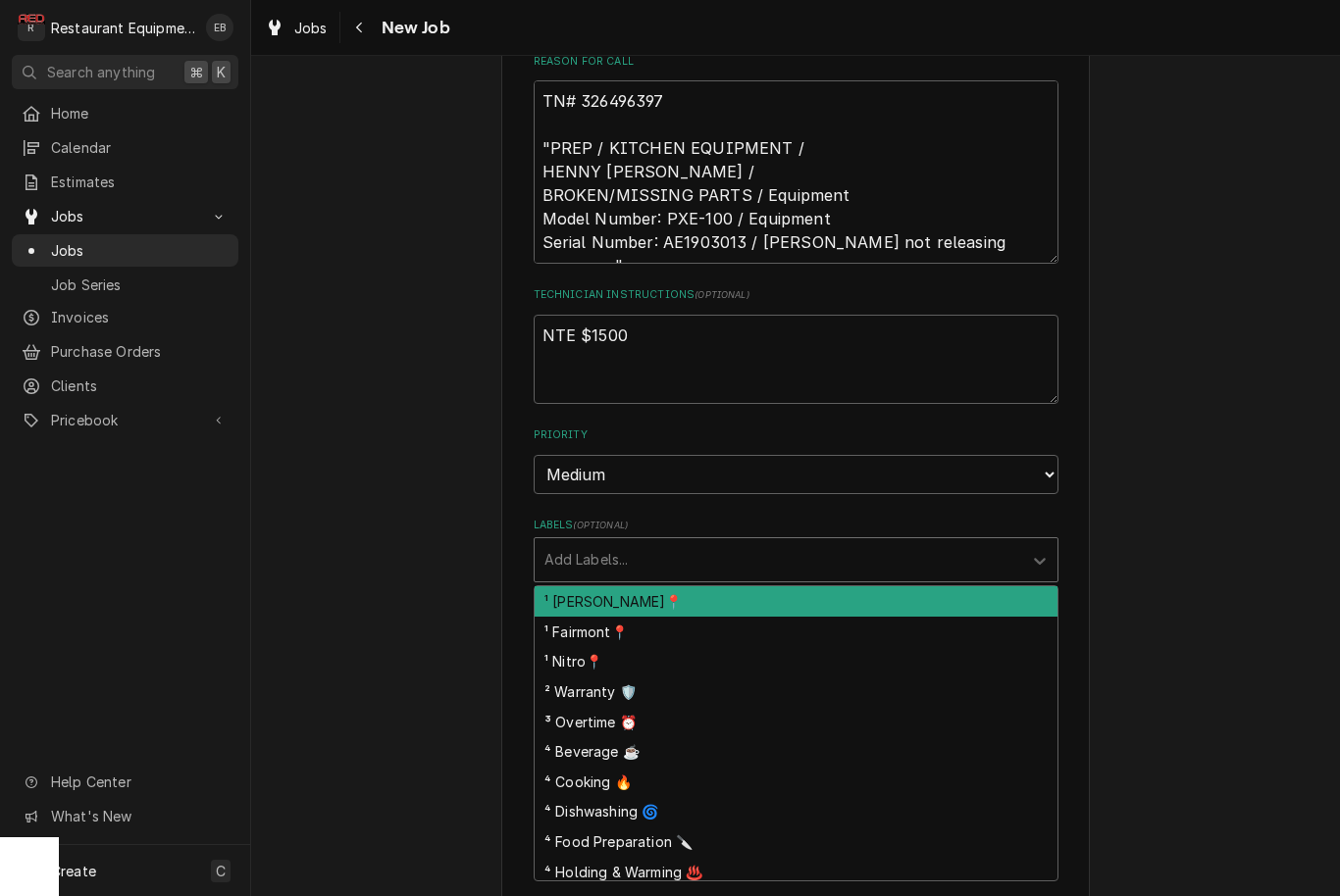
click at [713, 543] on div "Labels" at bounding box center [778, 560] width 467 height 36
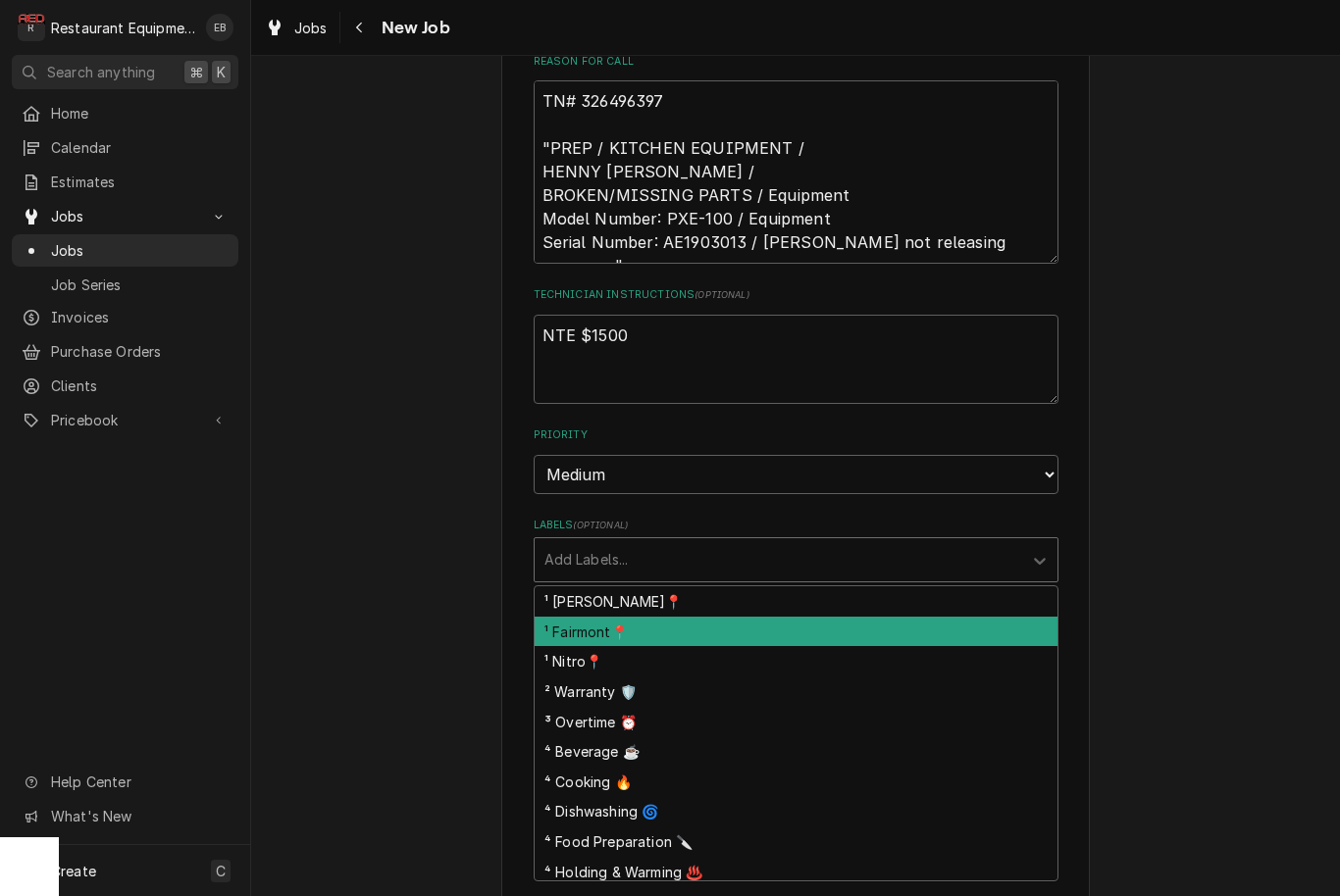
click at [703, 617] on div "¹ Fairmont📍" at bounding box center [796, 632] width 523 height 31
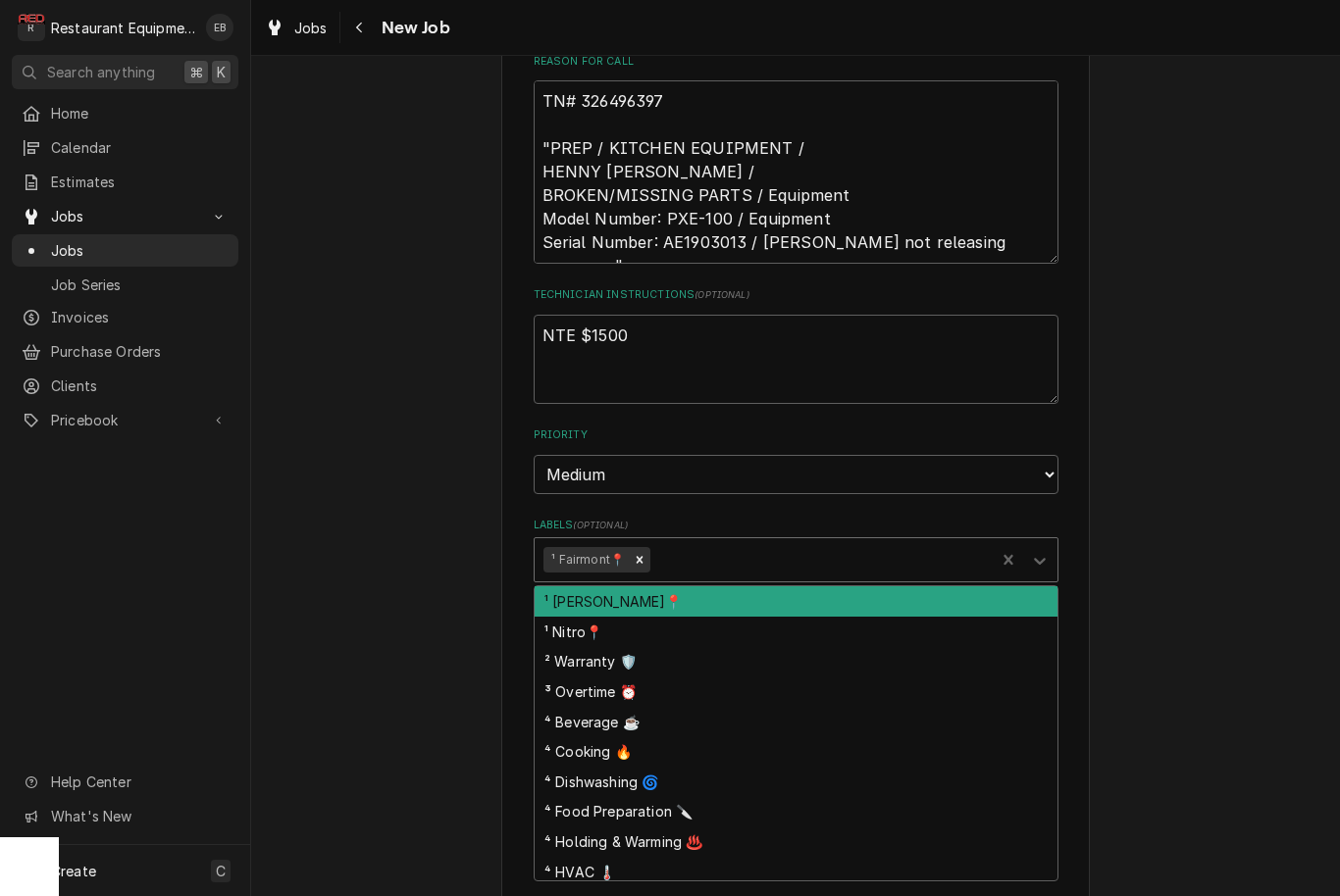
click at [714, 543] on div "Labels" at bounding box center [820, 560] width 332 height 36
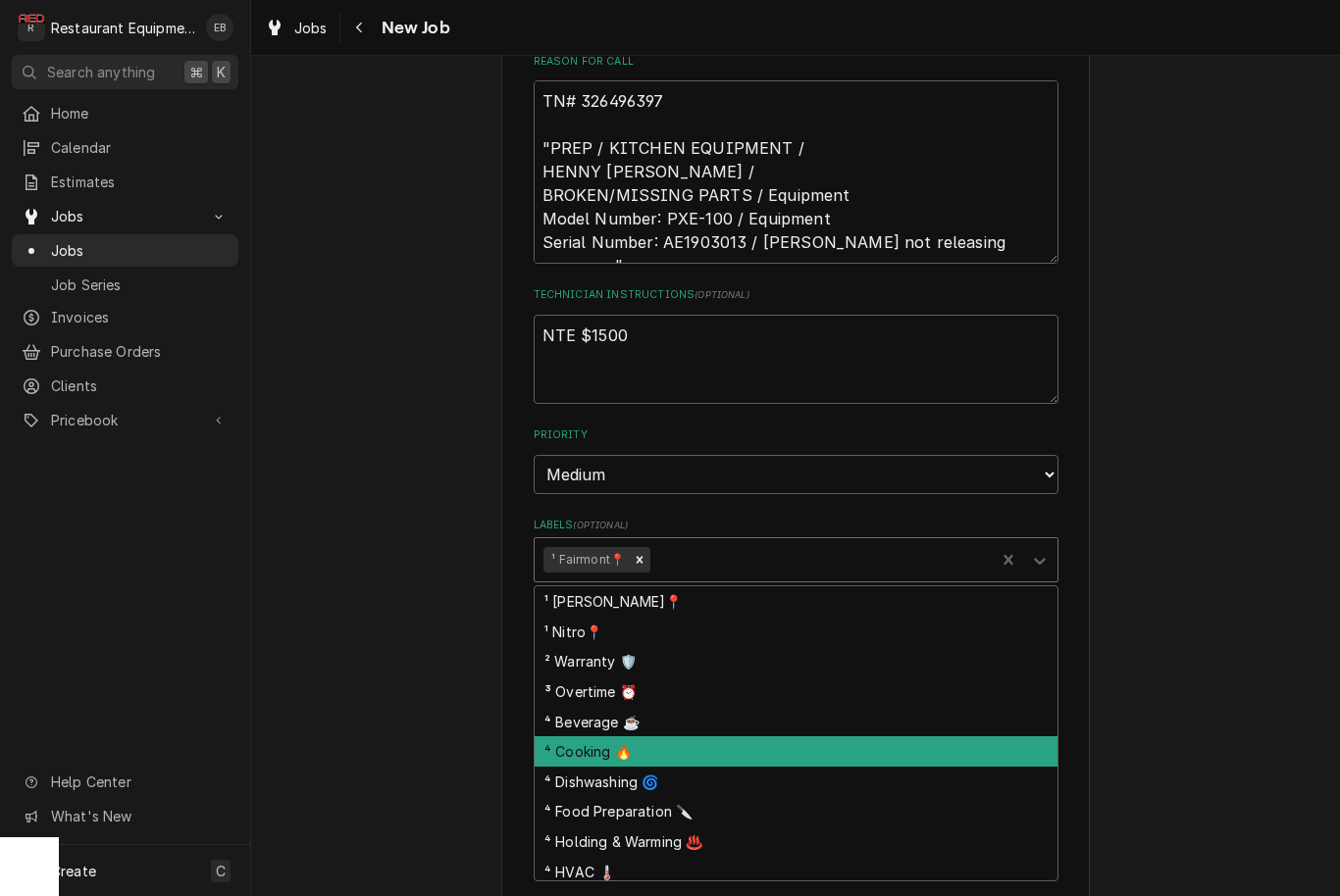
click at [645, 737] on div "⁴ Cooking 🔥" at bounding box center [796, 751] width 523 height 31
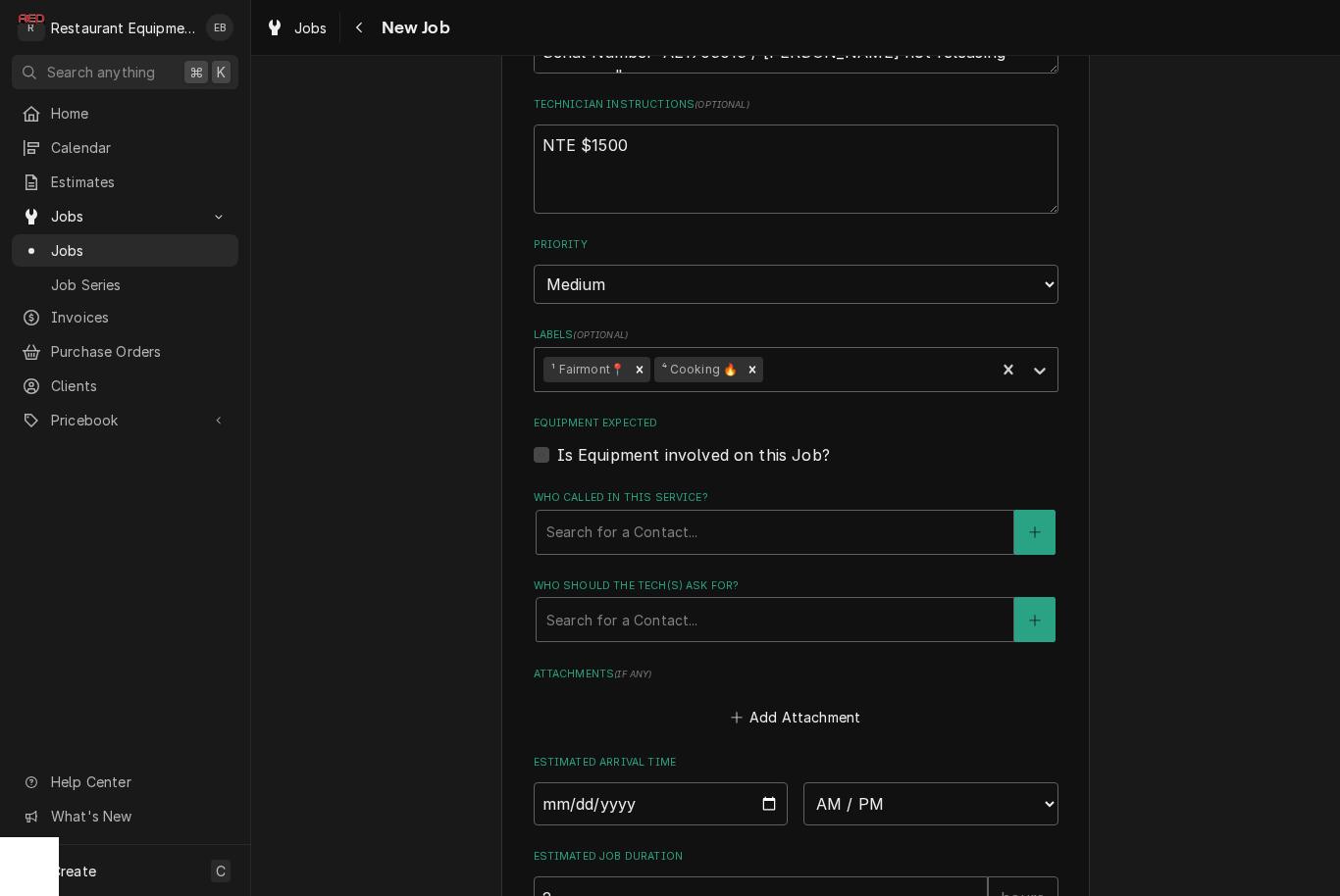
scroll to position [1164, 0]
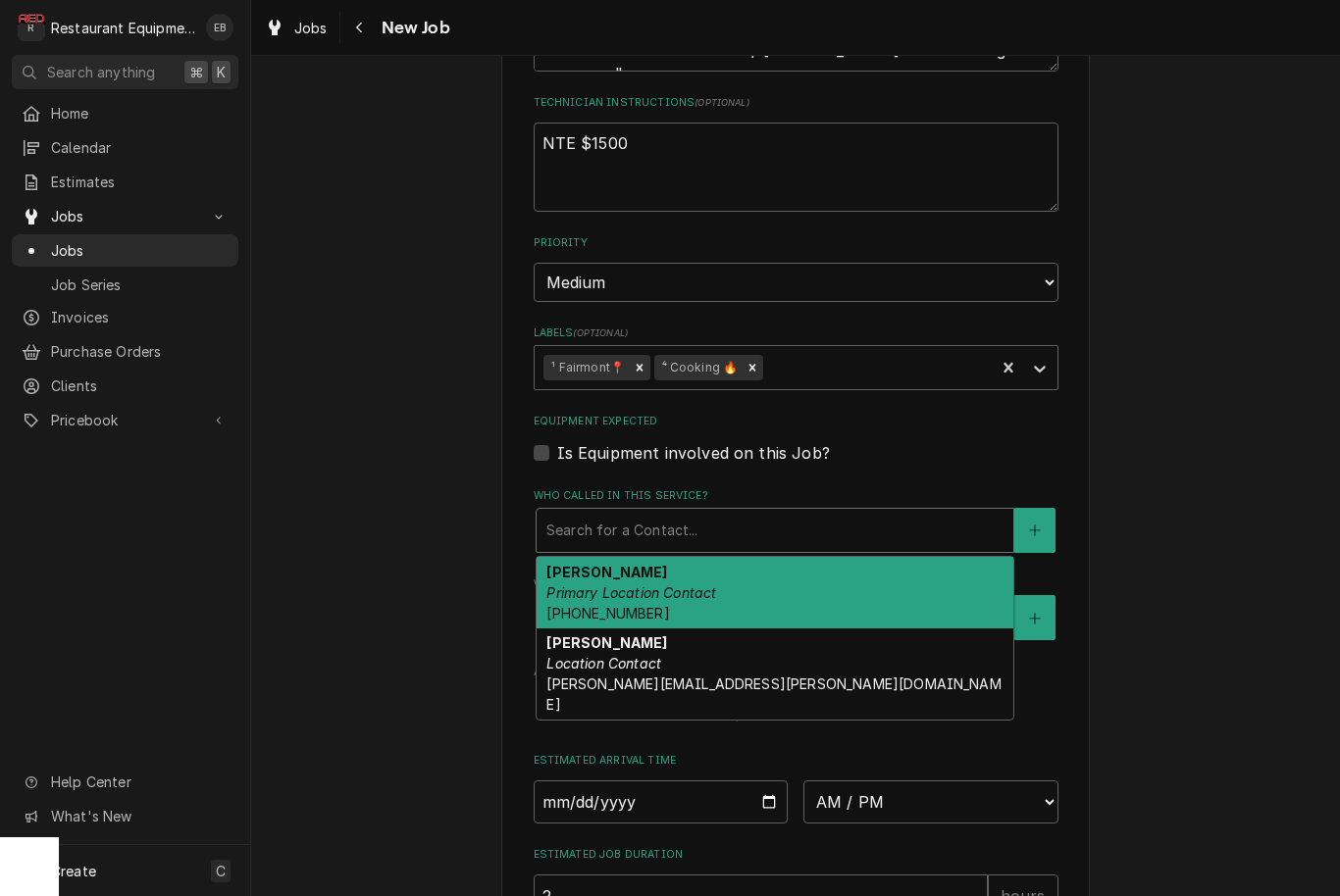
click at [766, 513] on div "Who called in this service?" at bounding box center [775, 531] width 458 height 36
click at [723, 557] on div "[PERSON_NAME] Primary Location Contact [PHONE_NUMBER]" at bounding box center [774, 593] width 476 height 71
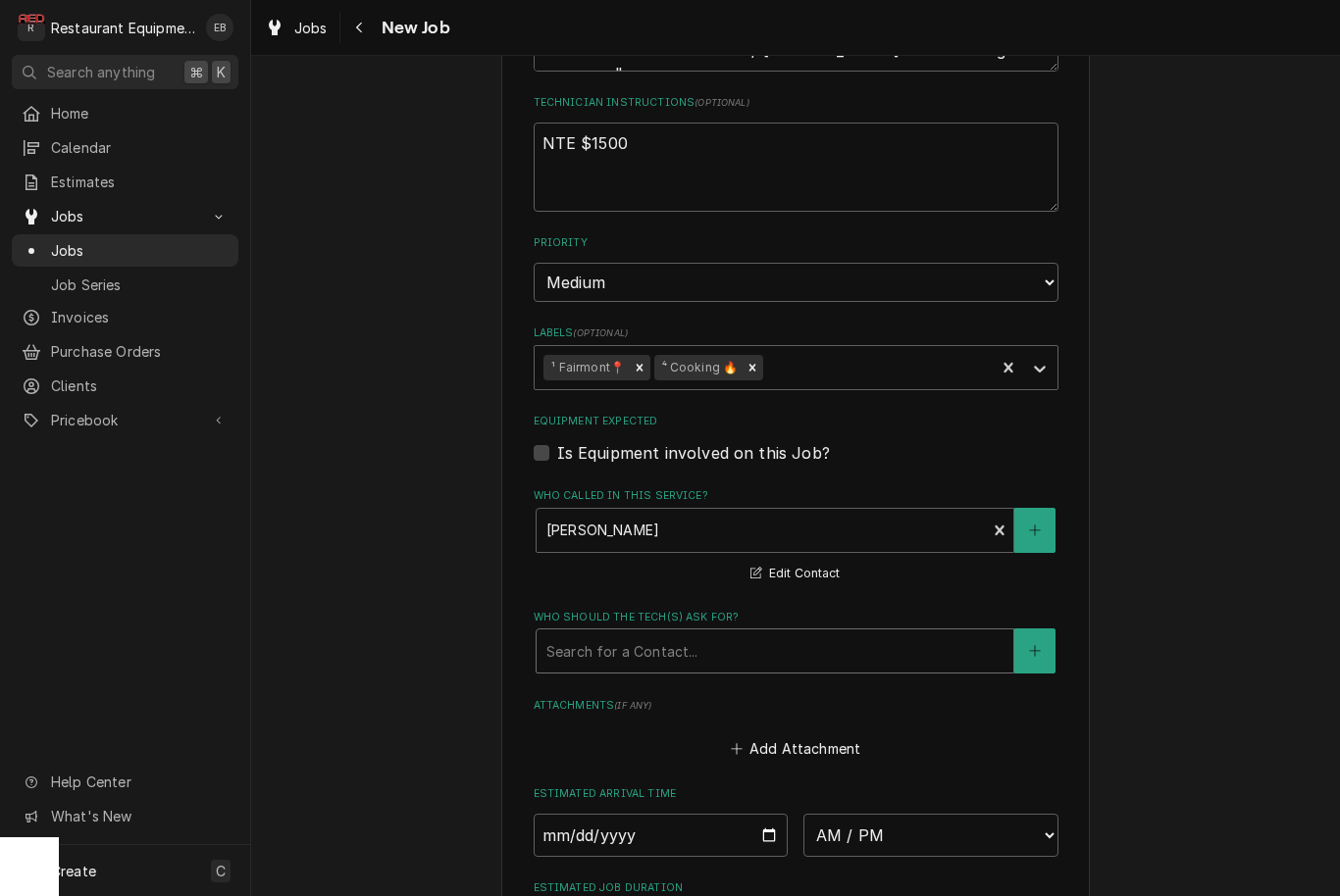
click at [720, 636] on div "Who should the tech(s) ask for?" at bounding box center [775, 651] width 458 height 36
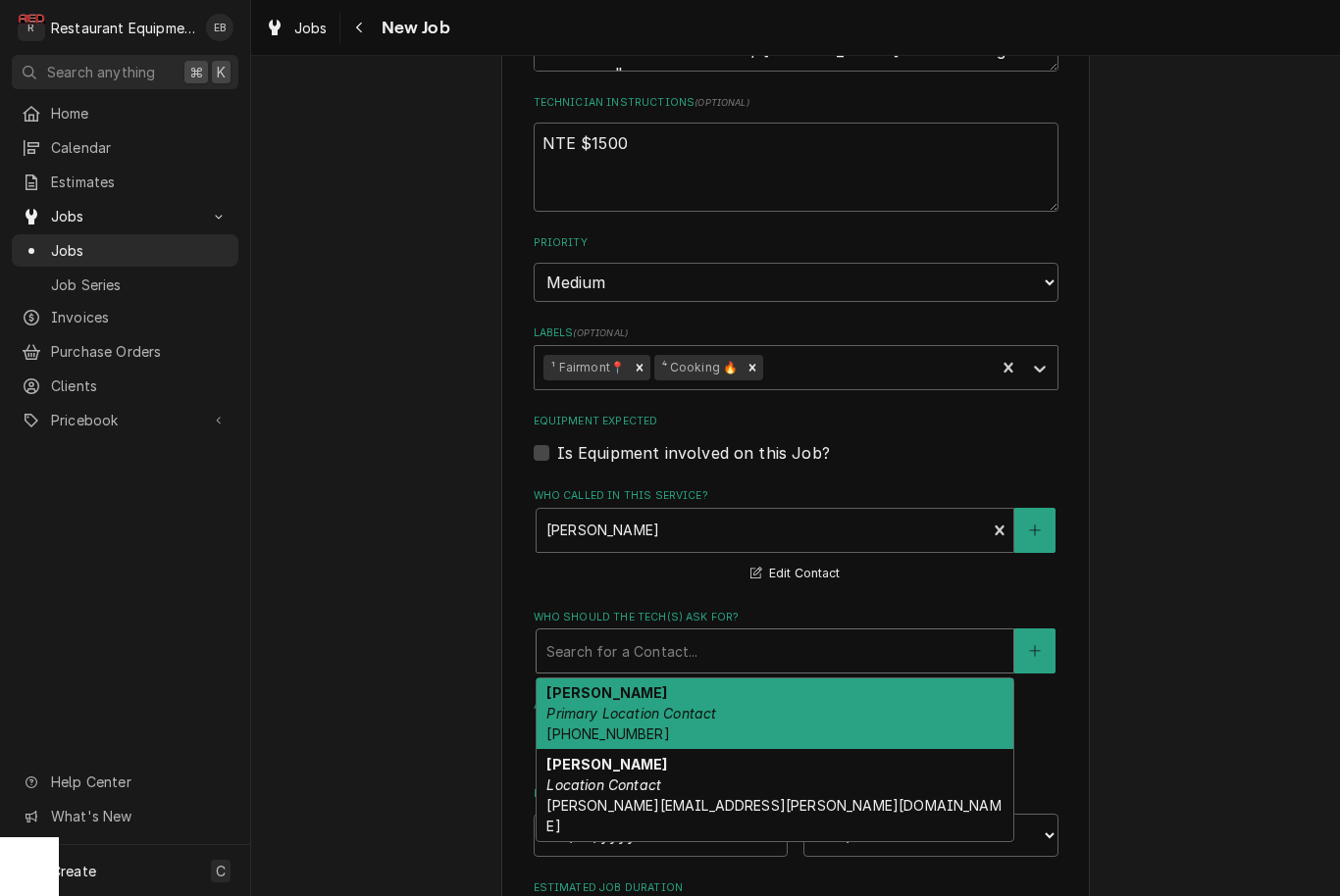
click at [698, 705] on em "Primary Location Contact" at bounding box center [631, 713] width 169 height 17
type textarea "x"
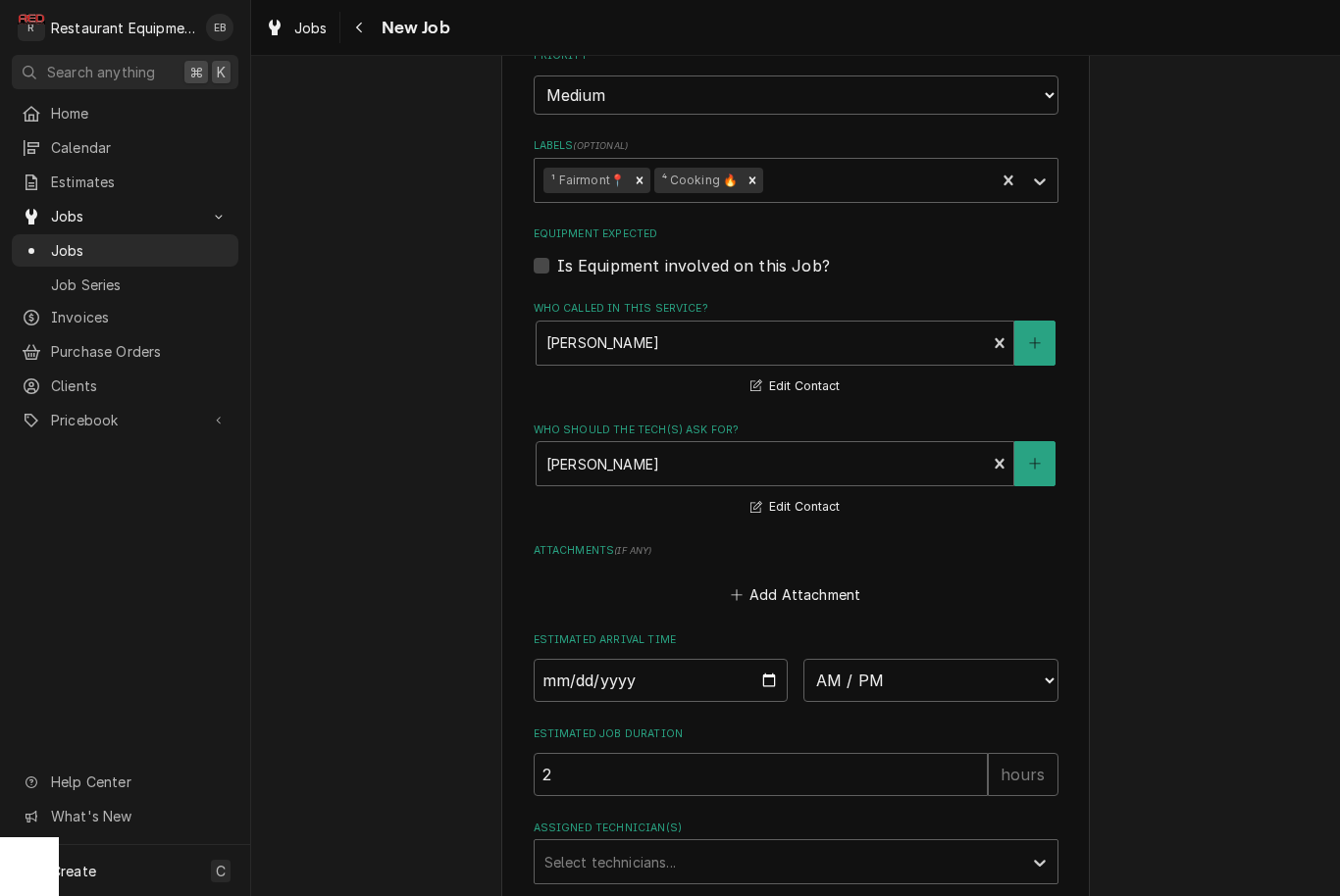
scroll to position [1402, 0]
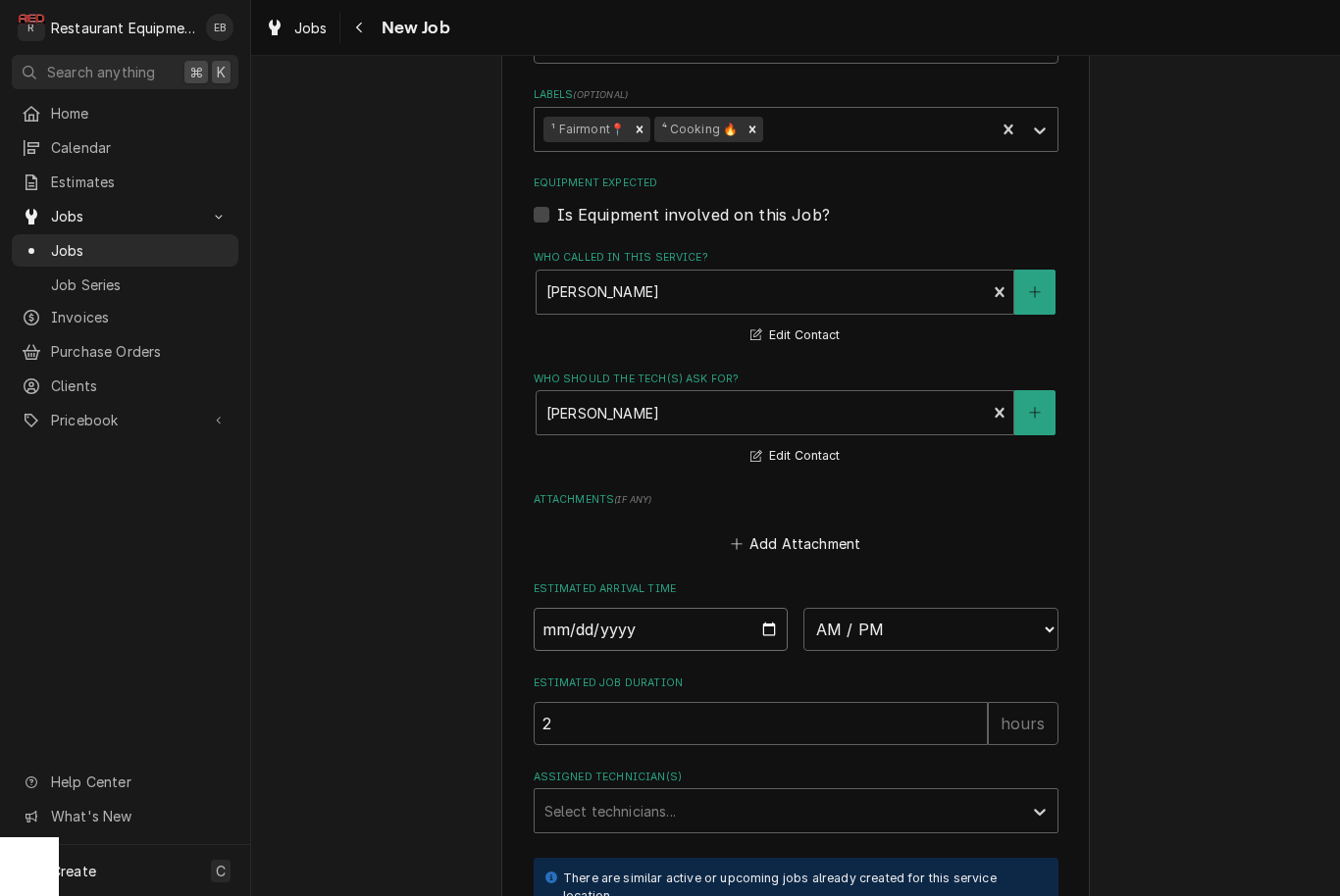
type input "[DATE]"
click at [722, 608] on input "[DATE]" at bounding box center [661, 630] width 255 height 44
type textarea "x"
select select "10:30:00"
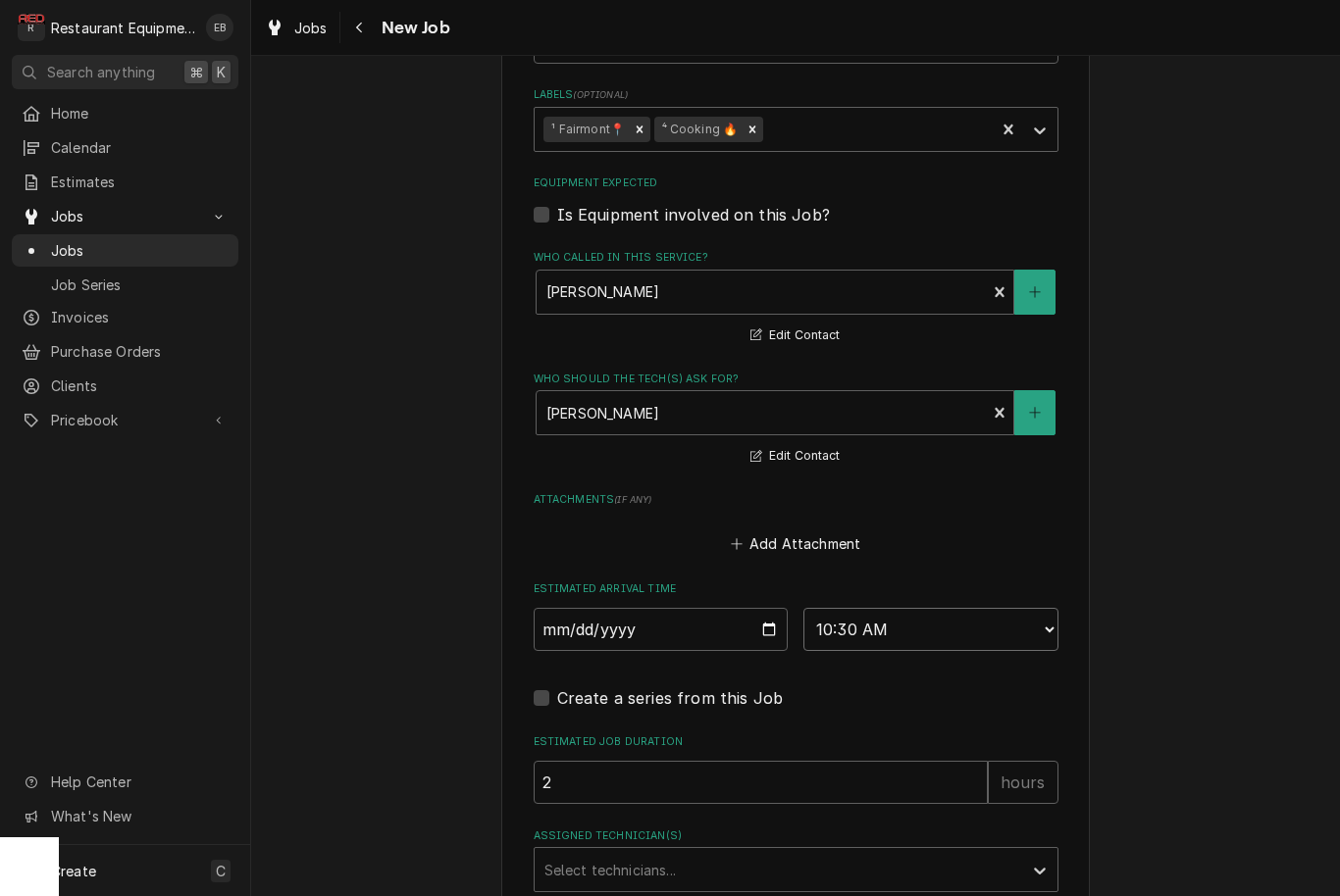
type textarea "x"
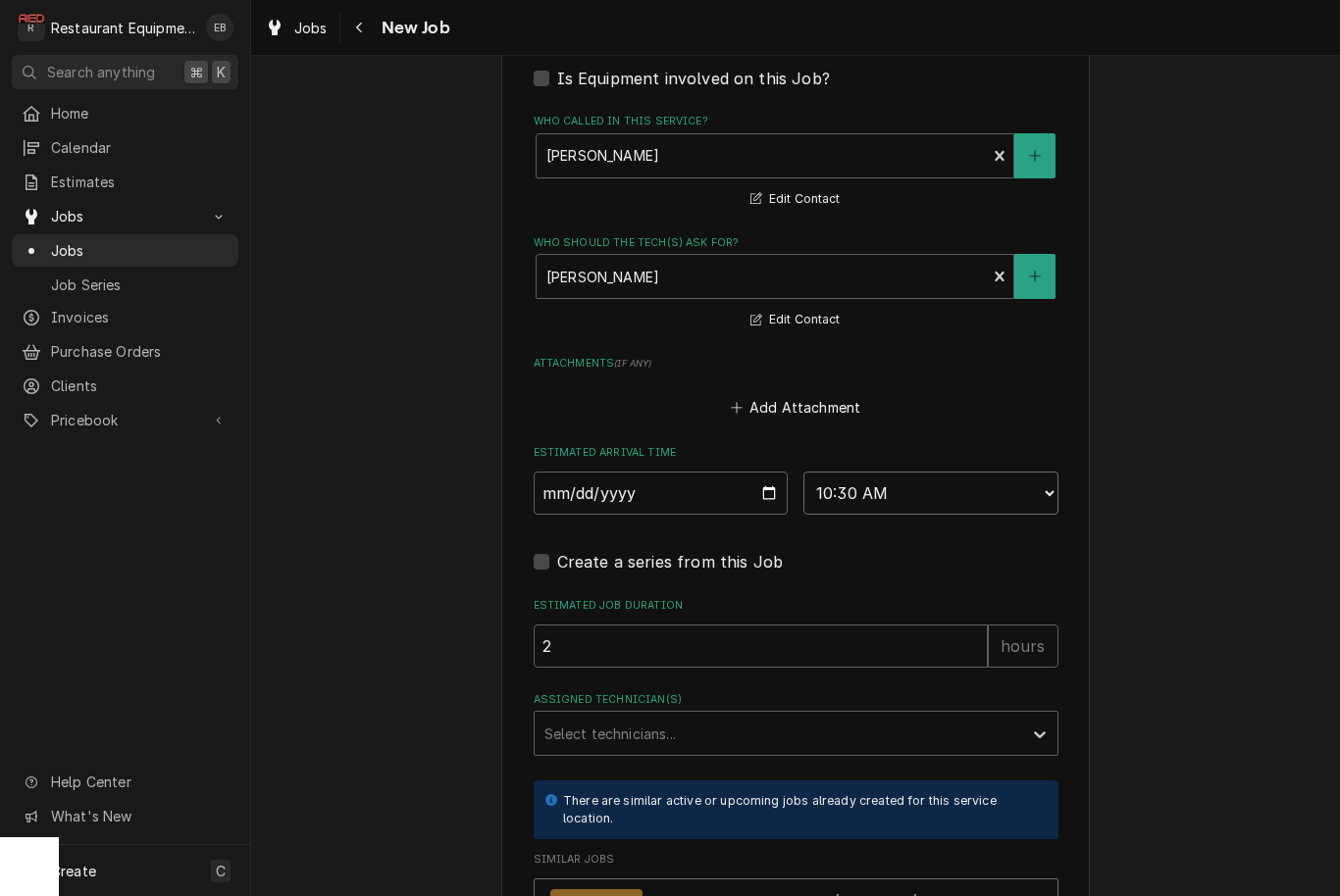
scroll to position [1538, 0]
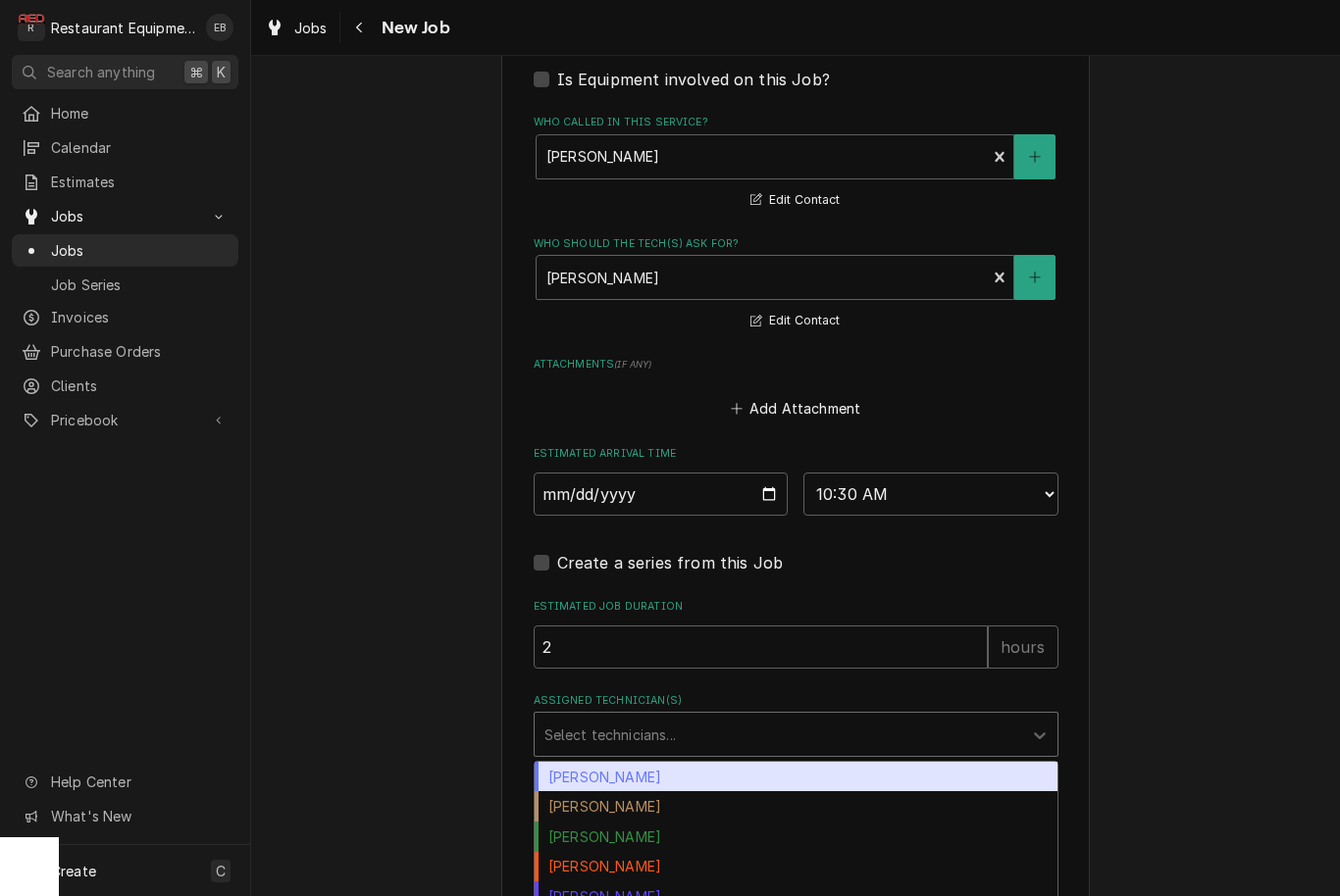
click at [735, 717] on div "Assigned Technician(s)" at bounding box center [778, 735] width 467 height 36
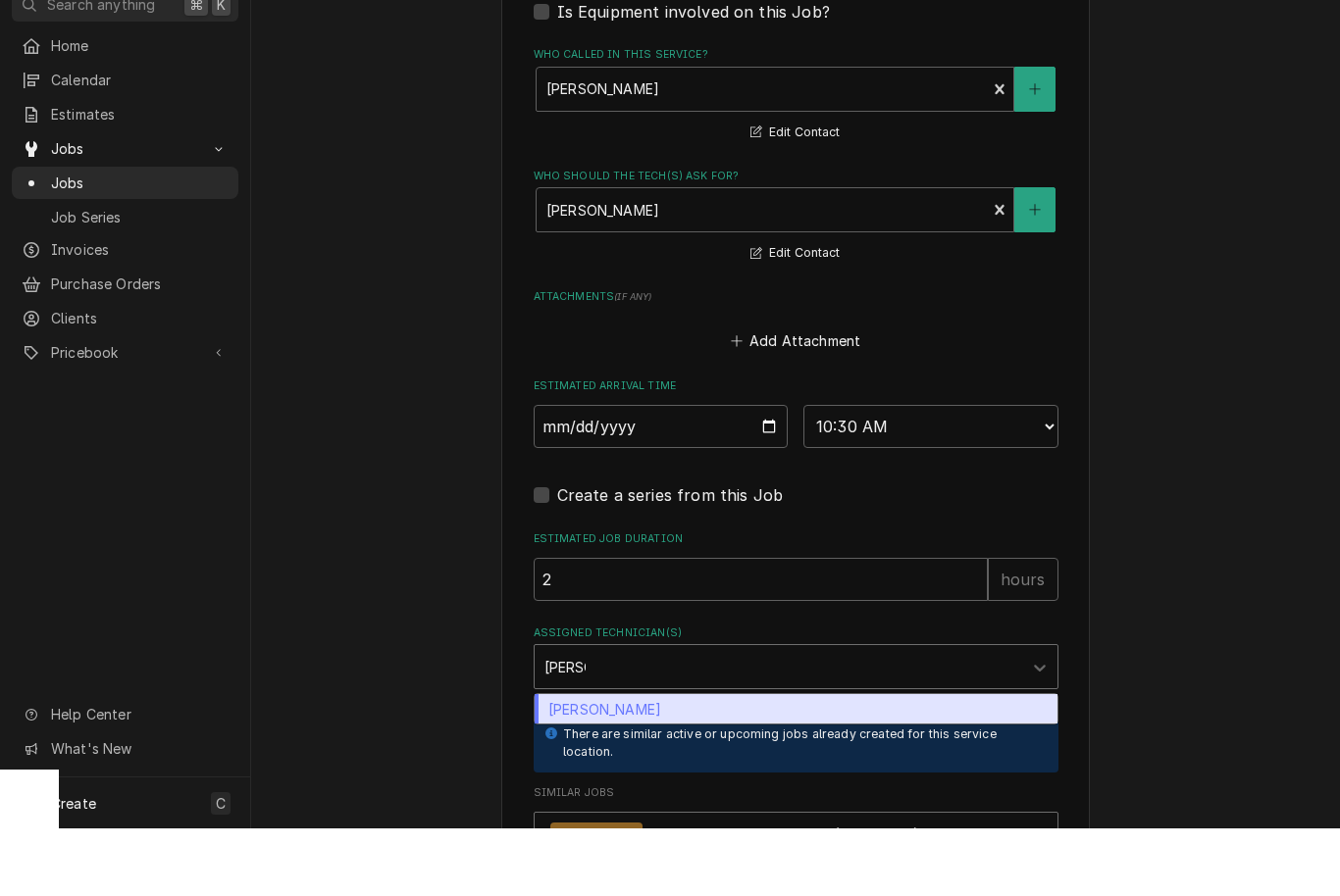
click at [693, 762] on div "[PERSON_NAME]" at bounding box center [796, 777] width 523 height 31
type input "[PERSON_NAME]"
type textarea "x"
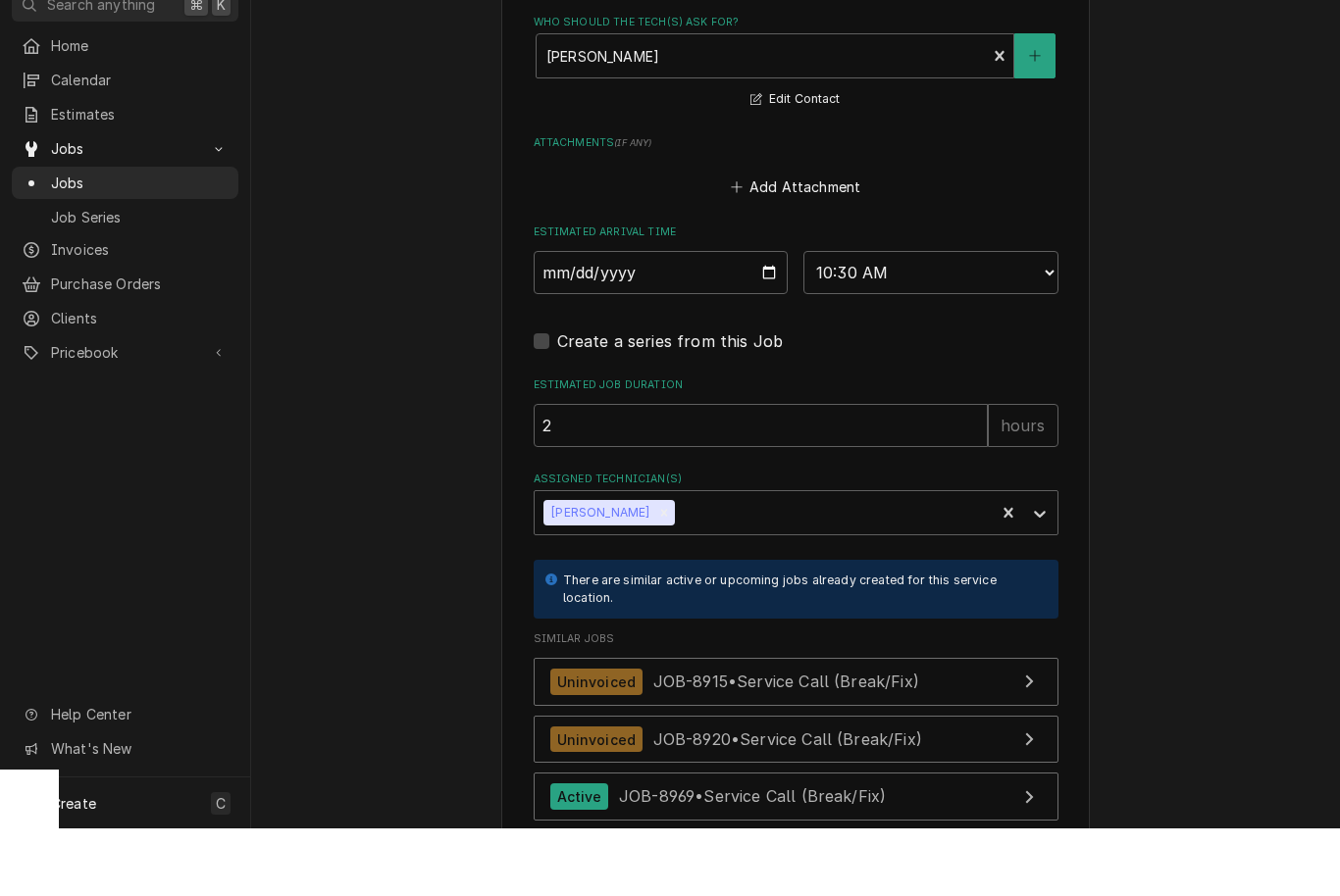
scroll to position [1811, 0]
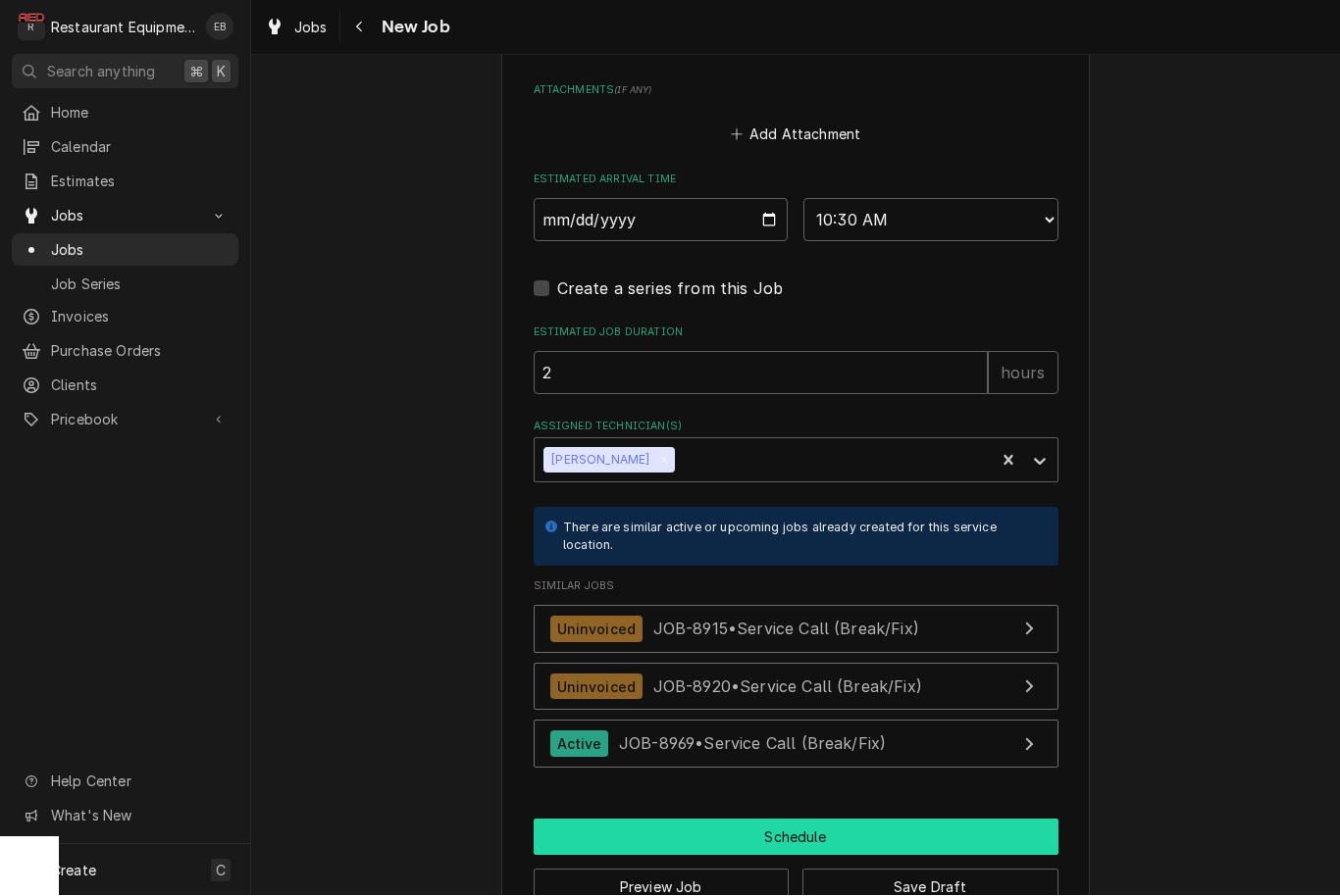
click at [784, 820] on button "Schedule" at bounding box center [796, 838] width 525 height 37
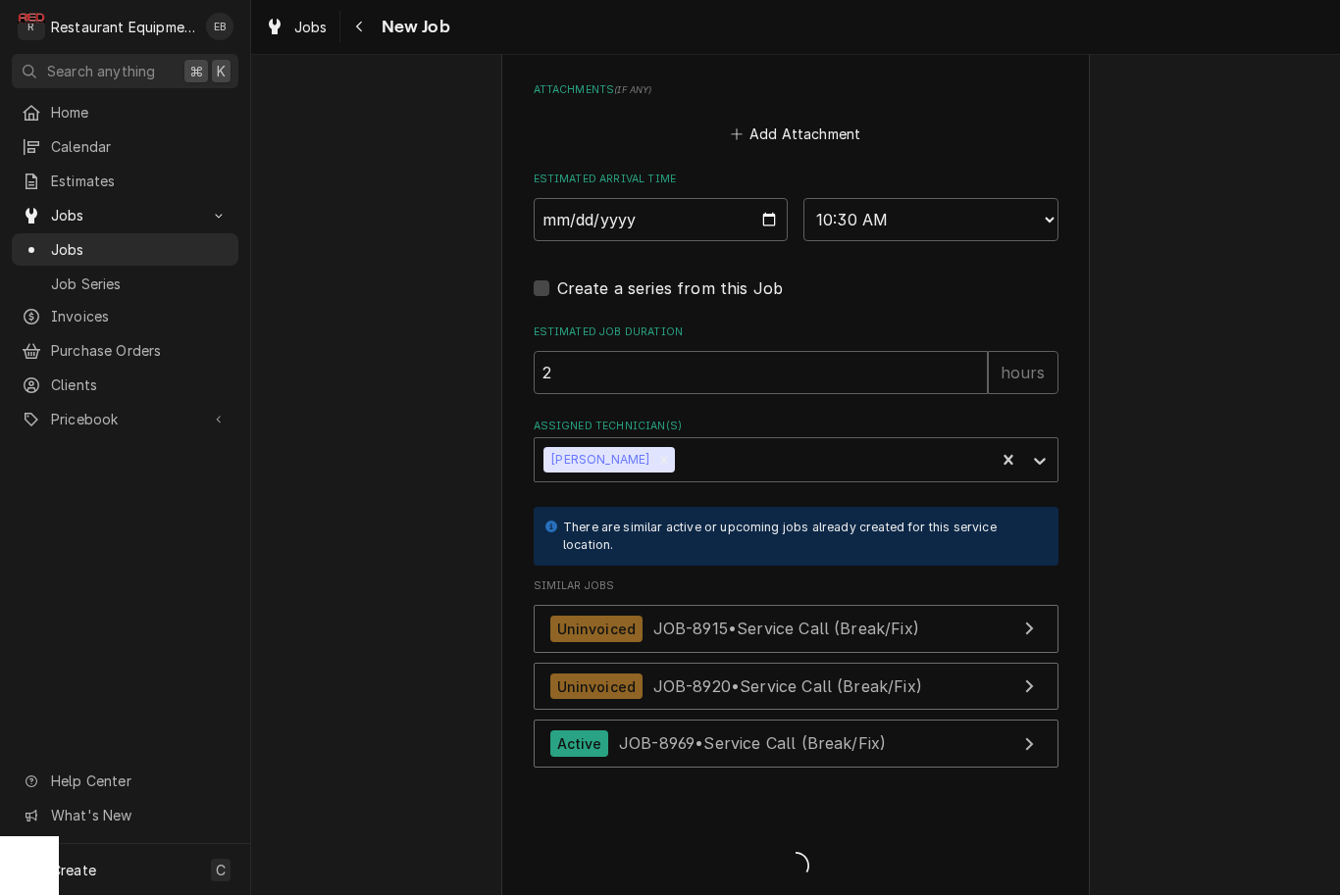
type textarea "x"
